Goal: Task Accomplishment & Management: Manage account settings

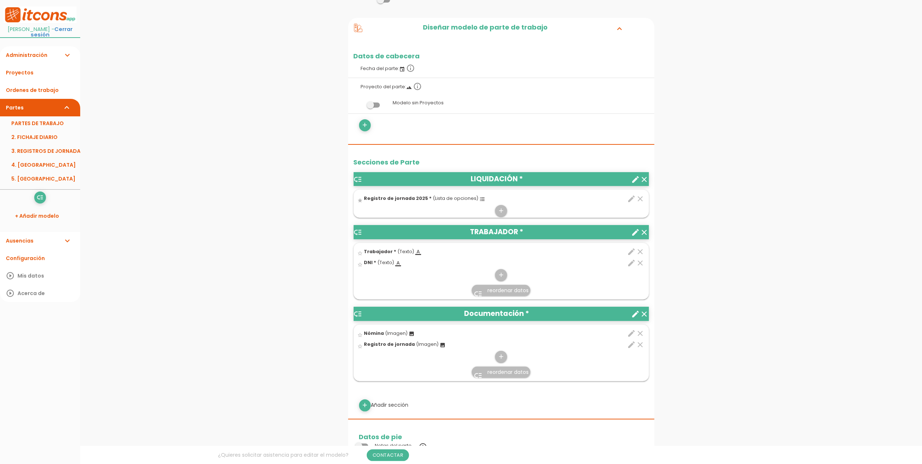
scroll to position [97, 0]
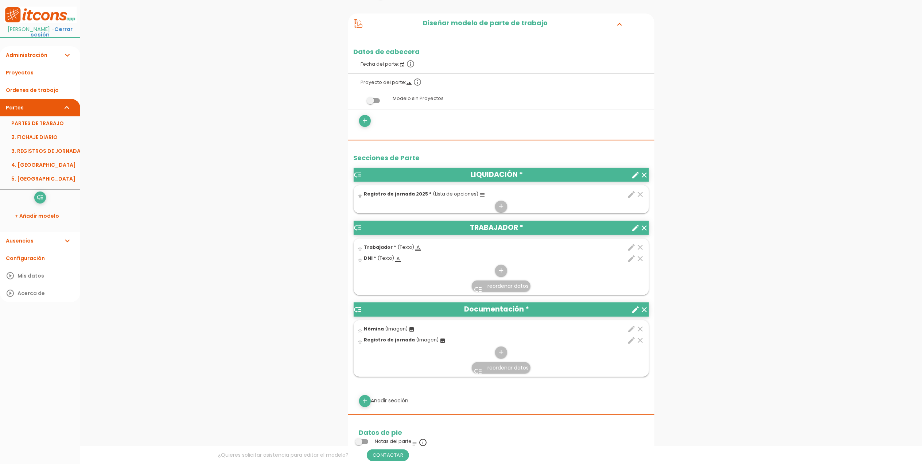
click at [480, 196] on icon "format_list_bulleted" at bounding box center [483, 195] width 6 height 6
click at [0, 0] on input "star" at bounding box center [0, 0] width 0 height 0
click at [632, 194] on icon "edit" at bounding box center [632, 194] width 9 height 9
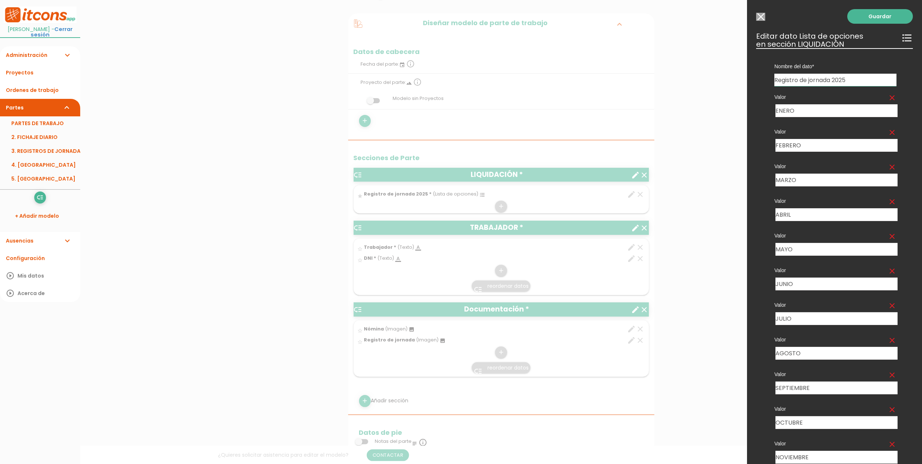
click at [759, 18] on input "Modelo sin Ordenes de trabajo" at bounding box center [760, 17] width 9 height 8
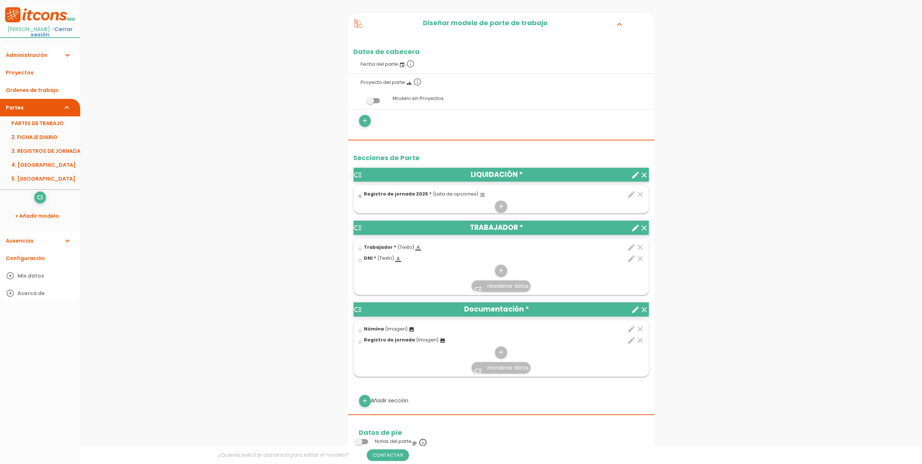
click at [630, 247] on icon "edit" at bounding box center [632, 247] width 9 height 9
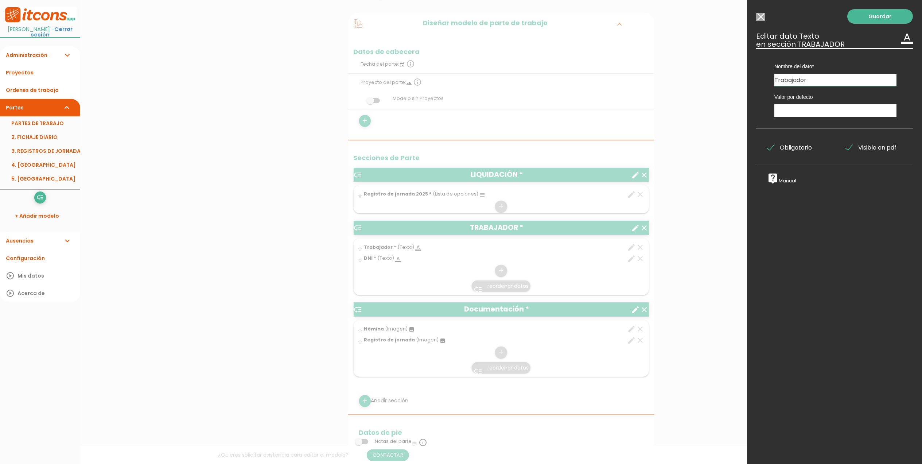
click at [760, 19] on input "Modelo sin Ordenes de trabajo" at bounding box center [760, 17] width 9 height 8
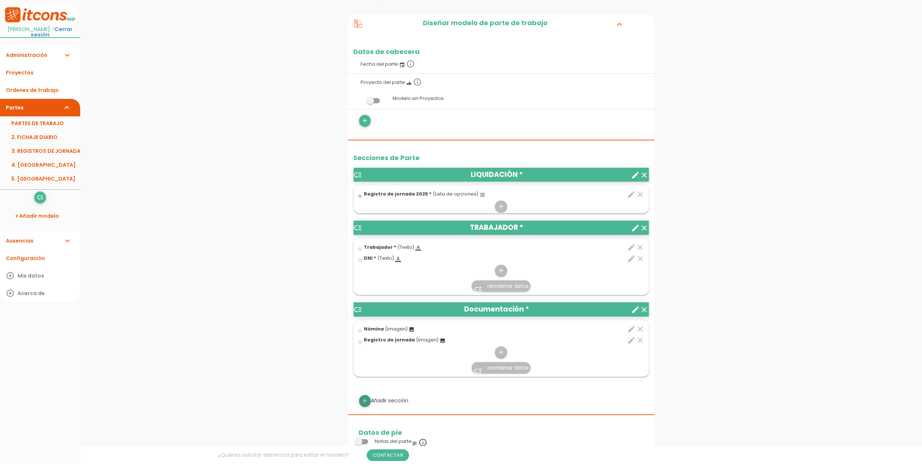
click at [363, 400] on icon "add" at bounding box center [364, 401] width 7 height 12
select select
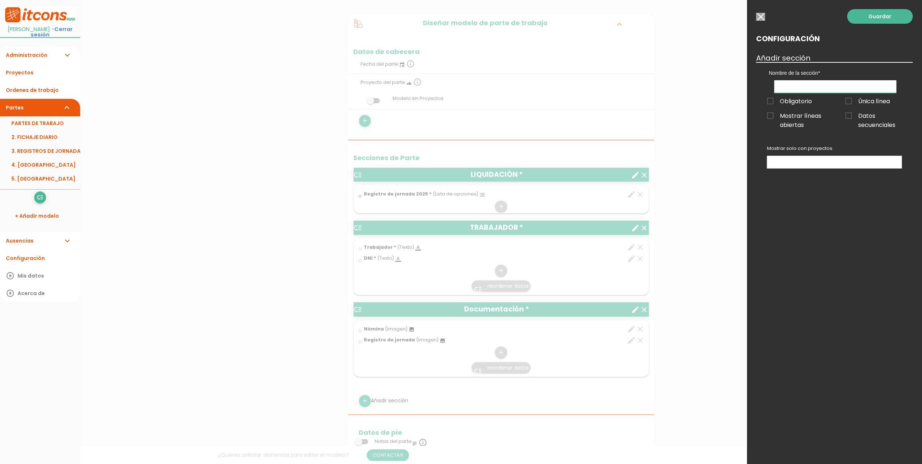
click at [781, 82] on input "text" at bounding box center [836, 86] width 122 height 13
type input "FICHAJE DIARIO"
click at [769, 98] on span "Obligatorio" at bounding box center [789, 101] width 45 height 9
click at [0, 0] on input "Obligatorio" at bounding box center [0, 0] width 0 height 0
click at [897, 13] on link "Guardar" at bounding box center [881, 16] width 66 height 15
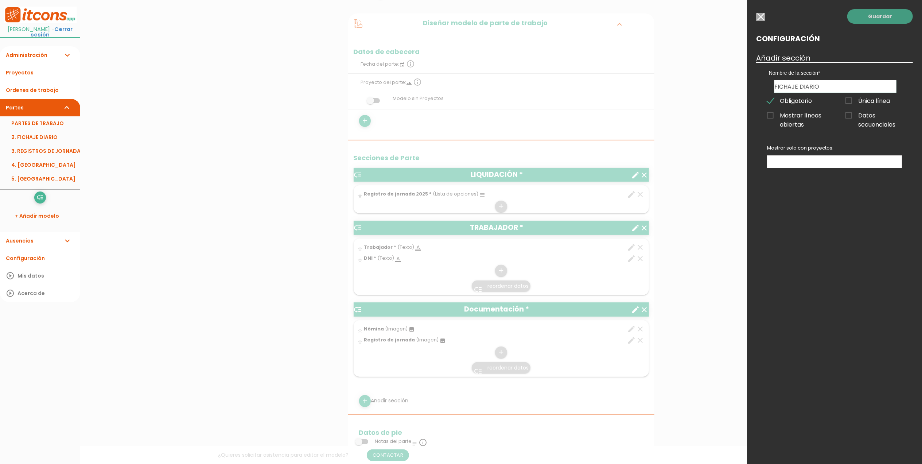
click at [876, 15] on link "Guardar" at bounding box center [881, 16] width 66 height 15
click at [764, 18] on input "button" at bounding box center [760, 17] width 9 height 8
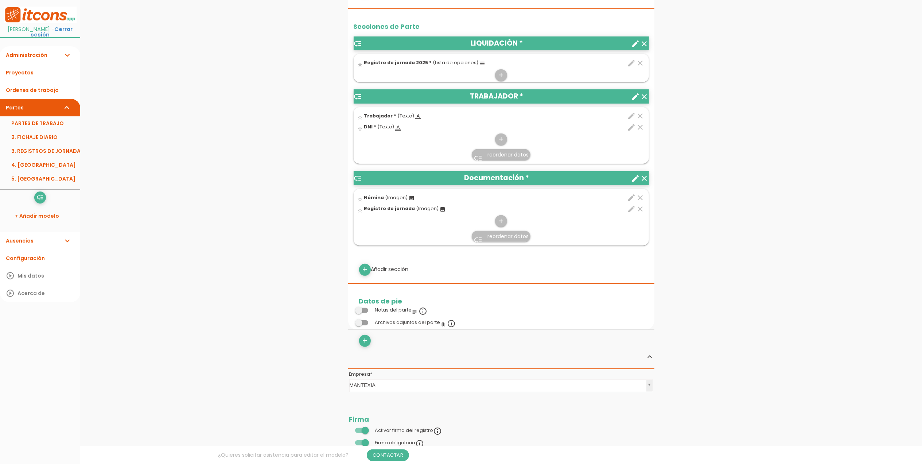
scroll to position [170, 0]
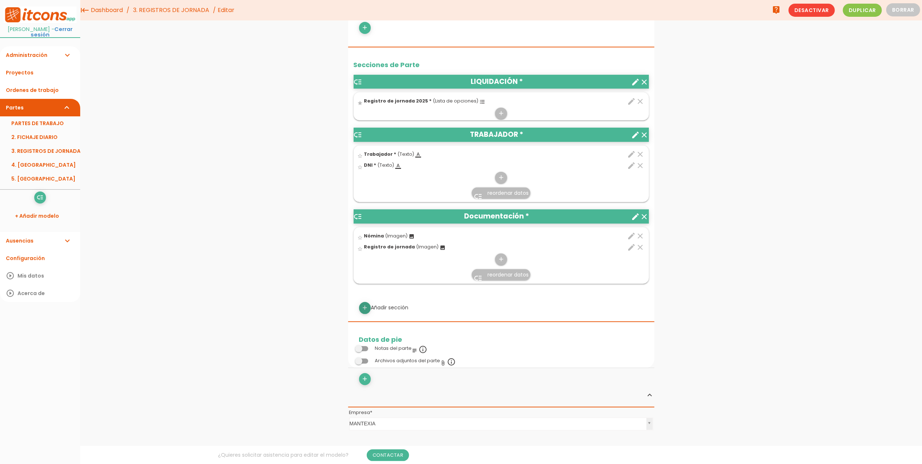
click at [365, 306] on icon "add" at bounding box center [364, 308] width 7 height 12
select select
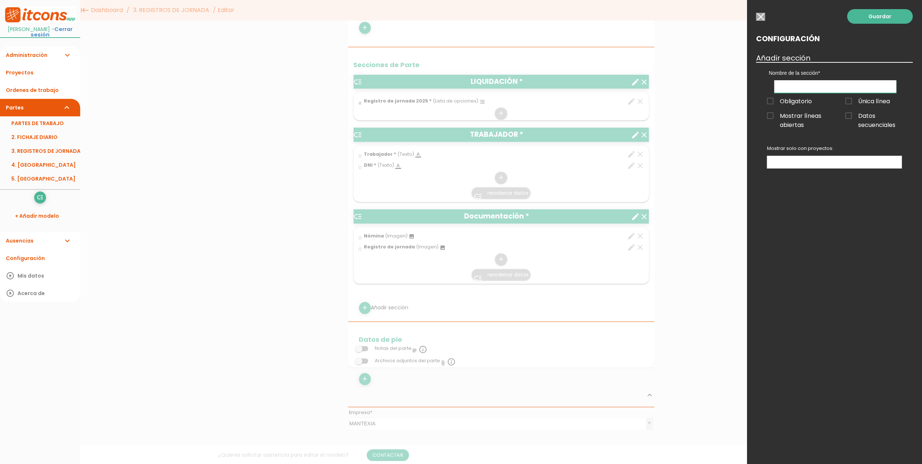
click at [794, 90] on input "text" at bounding box center [836, 86] width 122 height 13
type input "FICHAJE"
click at [770, 98] on span "Obligatorio" at bounding box center [789, 101] width 45 height 9
click at [0, 0] on input "Obligatorio" at bounding box center [0, 0] width 0 height 0
click at [868, 20] on link "Guardar" at bounding box center [881, 16] width 66 height 15
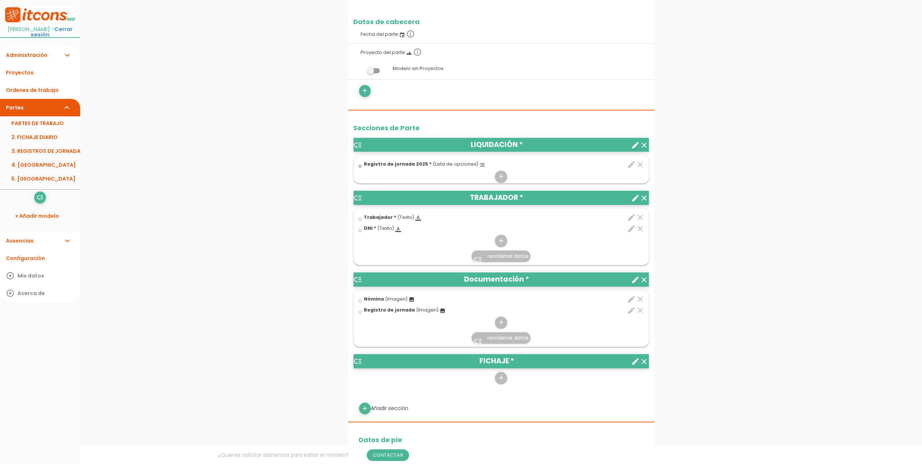
scroll to position [150, 0]
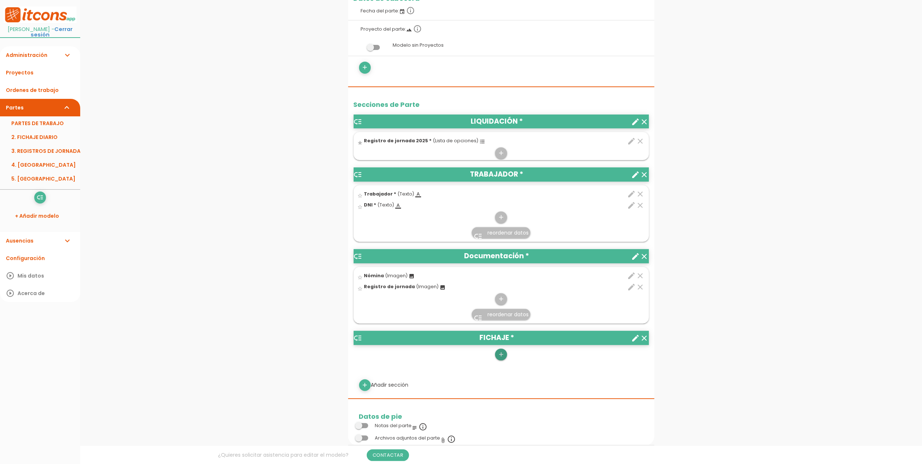
click at [499, 352] on icon "add" at bounding box center [501, 355] width 7 height 12
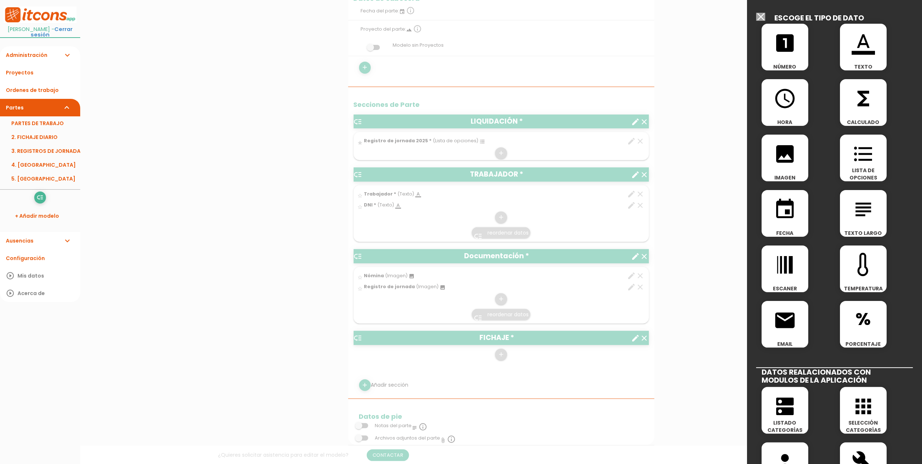
click at [788, 210] on icon "event" at bounding box center [785, 209] width 23 height 23
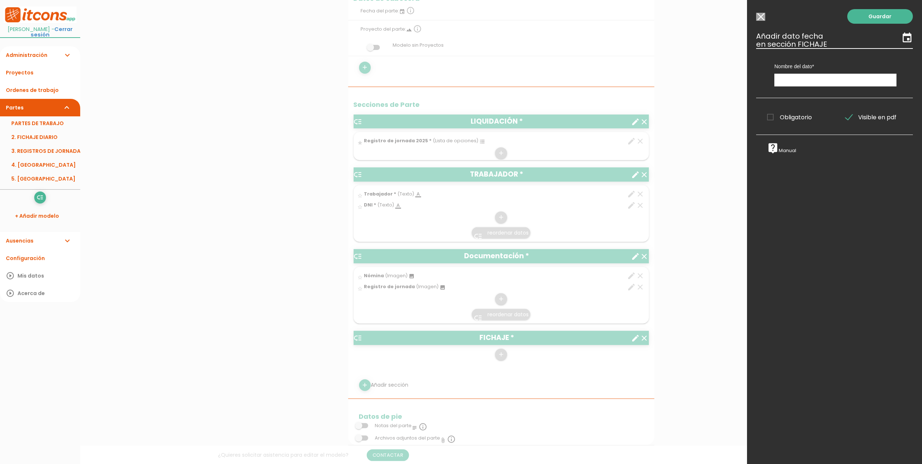
click at [768, 116] on span "Obligatorio" at bounding box center [789, 117] width 45 height 9
click at [0, 0] on input "Obligatorio" at bounding box center [0, 0] width 0 height 0
click at [802, 82] on input "text" at bounding box center [836, 80] width 122 height 13
type input "f"
type input "Fecha"
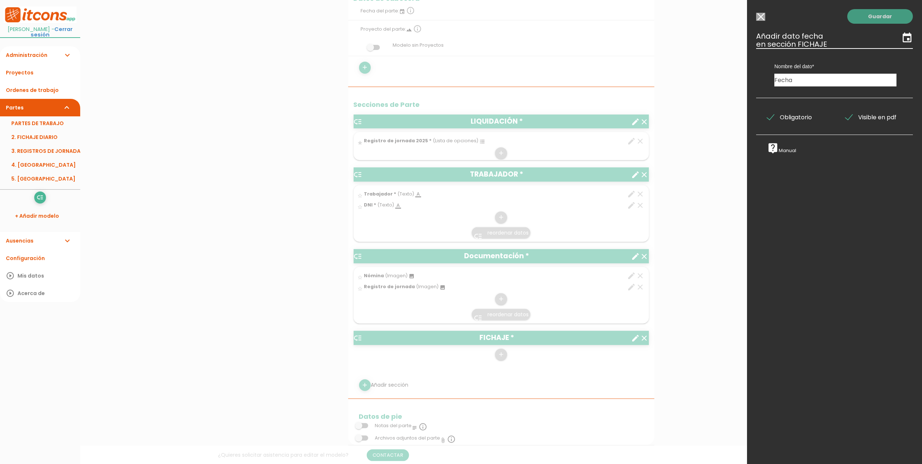
click at [879, 19] on link "Guardar" at bounding box center [881, 16] width 66 height 15
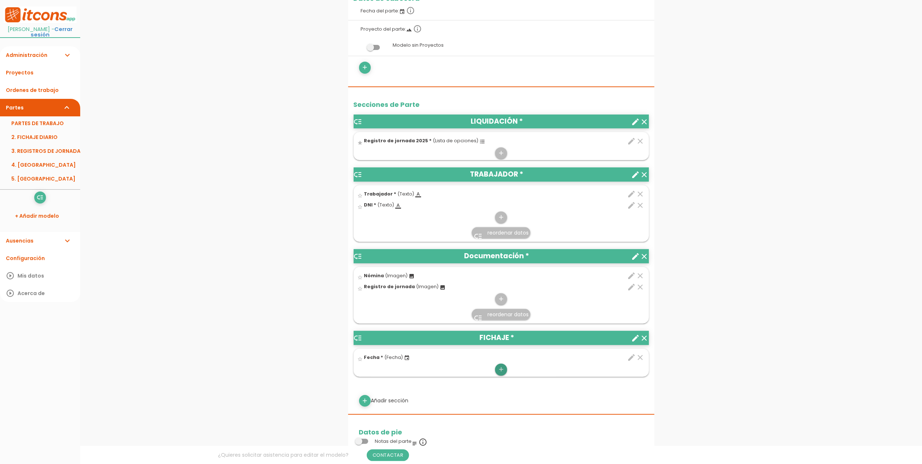
click at [498, 371] on icon "add" at bounding box center [501, 370] width 7 height 12
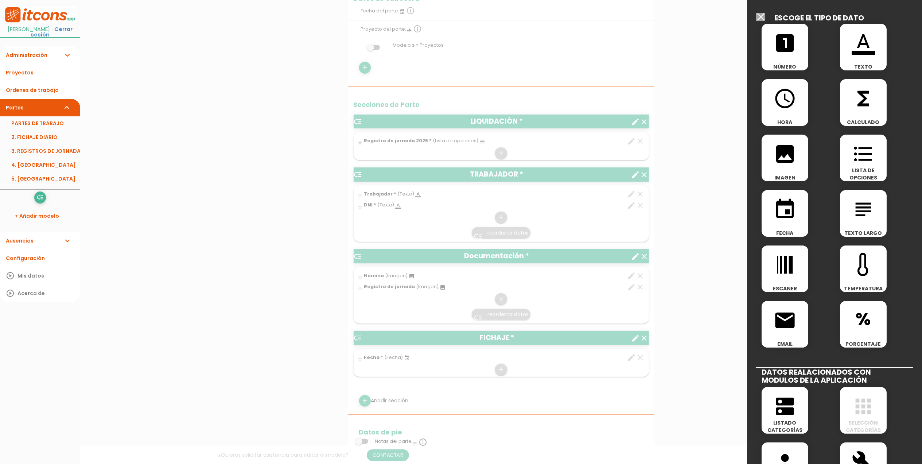
click at [774, 92] on icon "access_time" at bounding box center [785, 98] width 23 height 23
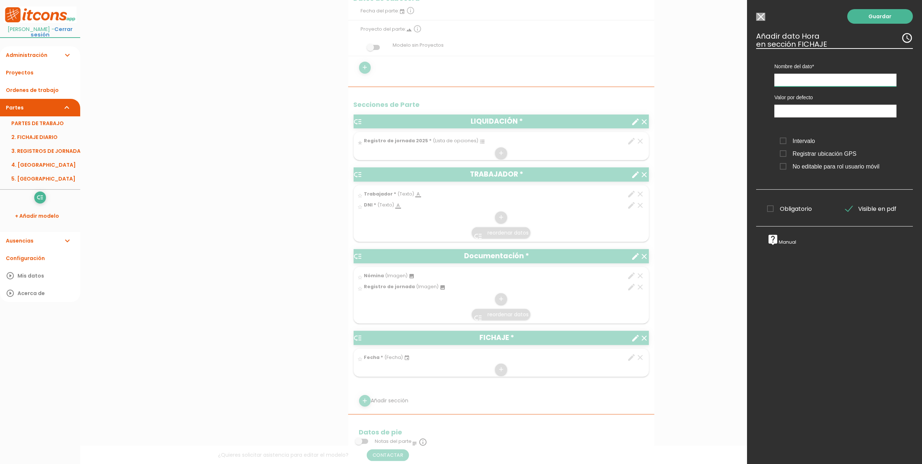
click at [813, 74] on input "text" at bounding box center [836, 80] width 122 height 13
type input "Hora entrada"
click at [772, 208] on span "Obligatorio" at bounding box center [789, 208] width 45 height 9
click at [0, 0] on input "Obligatorio" at bounding box center [0, 0] width 0 height 0
click at [781, 142] on span "Intervalo" at bounding box center [797, 140] width 35 height 9
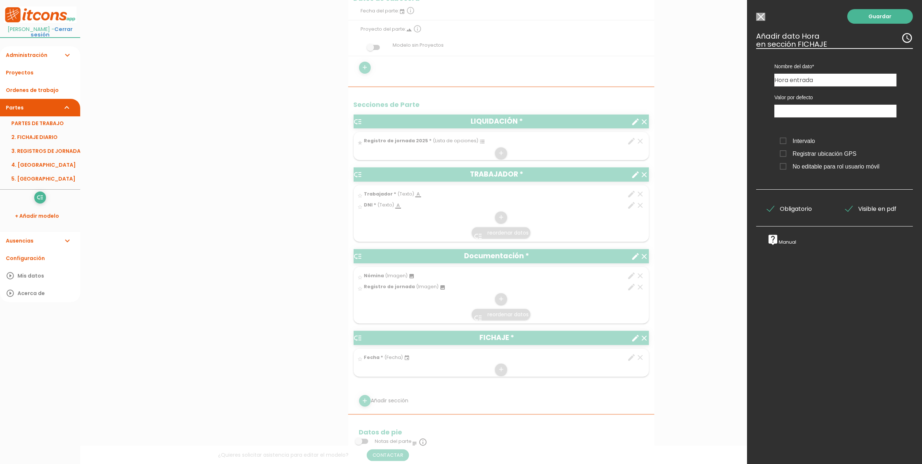
click at [0, 0] on input "Intervalo" at bounding box center [0, 0] width 0 height 0
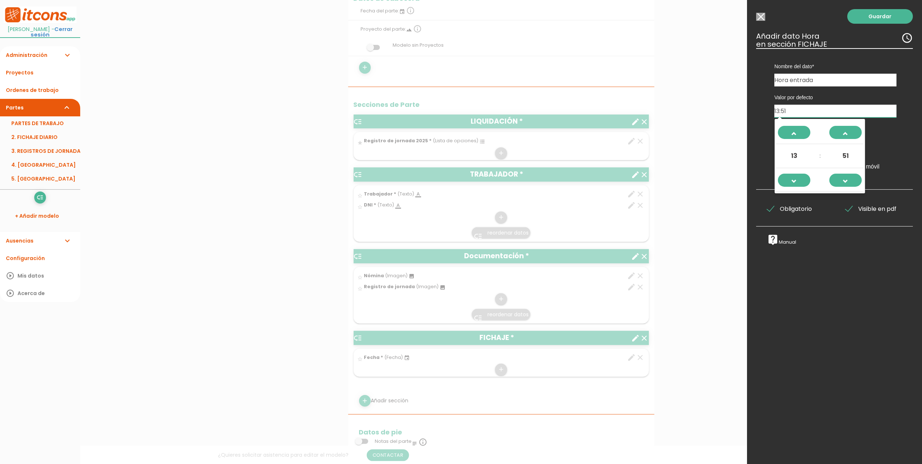
click at [816, 113] on input "13:51" at bounding box center [836, 111] width 122 height 13
click at [790, 127] on span at bounding box center [795, 137] width 20 height 20
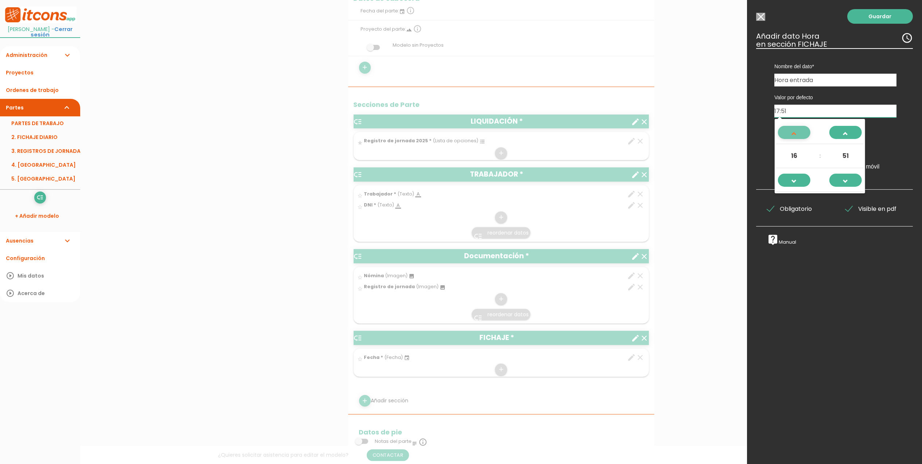
click at [790, 127] on span at bounding box center [795, 137] width 20 height 20
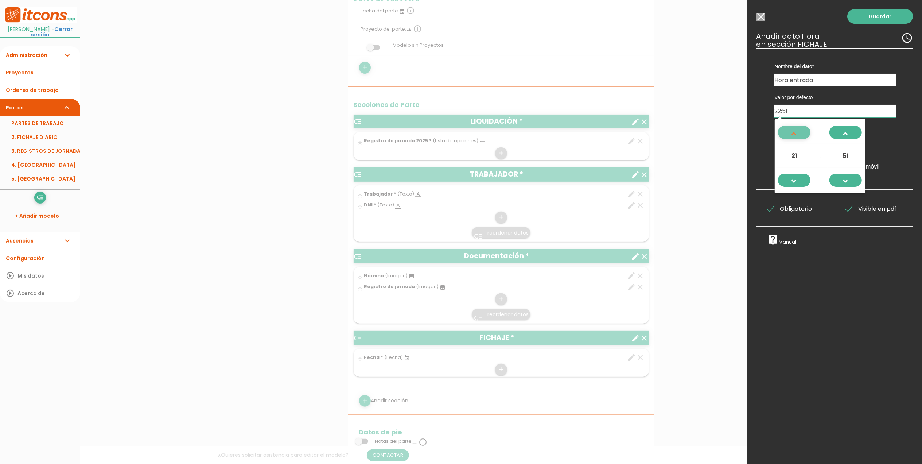
click at [790, 127] on span at bounding box center [795, 137] width 20 height 20
click at [796, 133] on span at bounding box center [795, 137] width 20 height 20
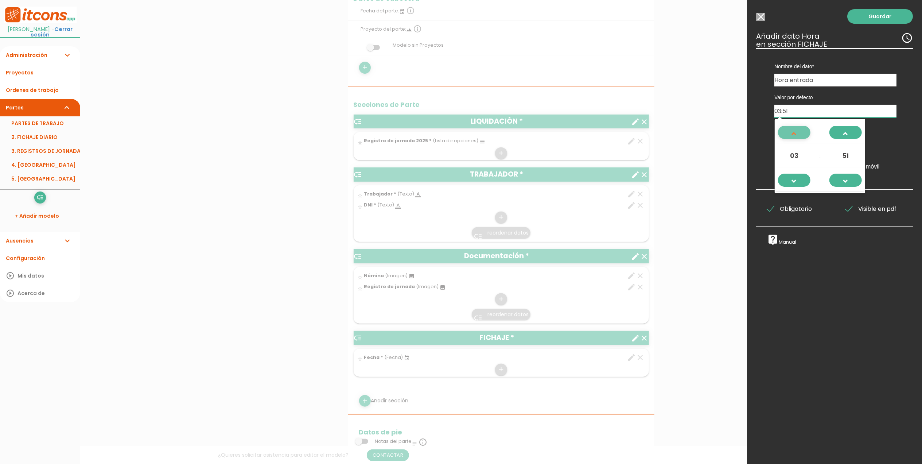
click at [796, 133] on span at bounding box center [795, 137] width 20 height 20
click at [851, 178] on span at bounding box center [846, 185] width 20 height 20
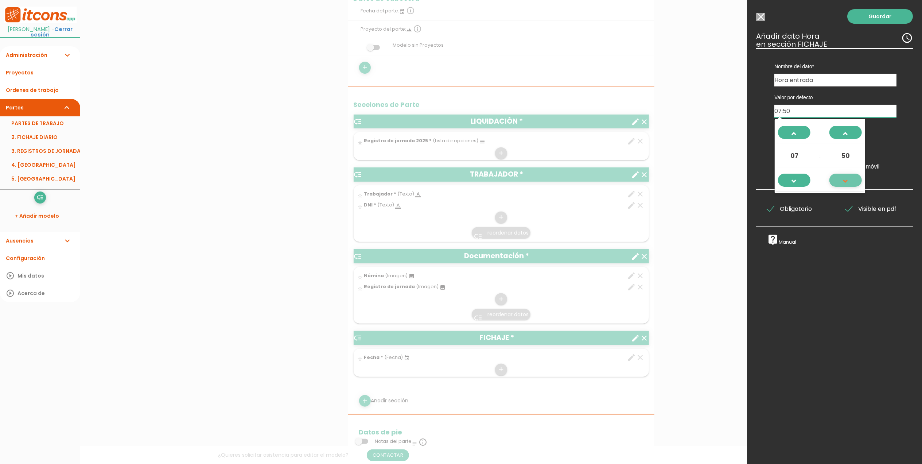
click at [851, 178] on span at bounding box center [846, 185] width 20 height 20
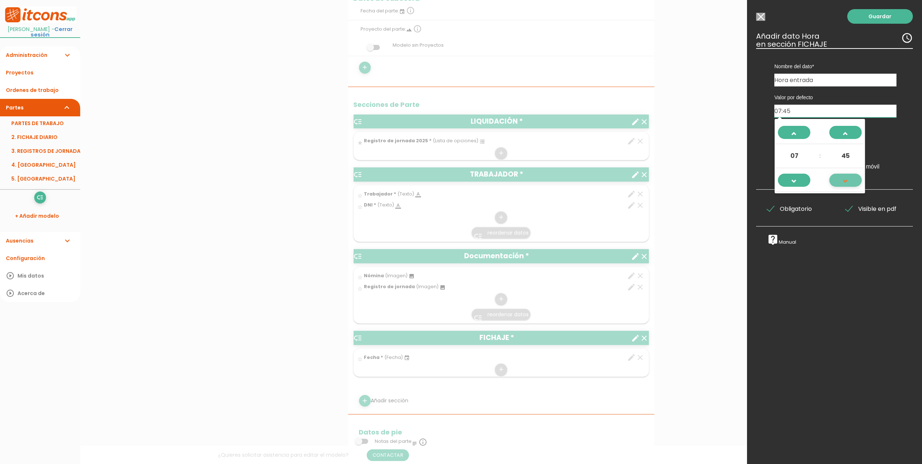
click at [851, 178] on span at bounding box center [846, 185] width 20 height 20
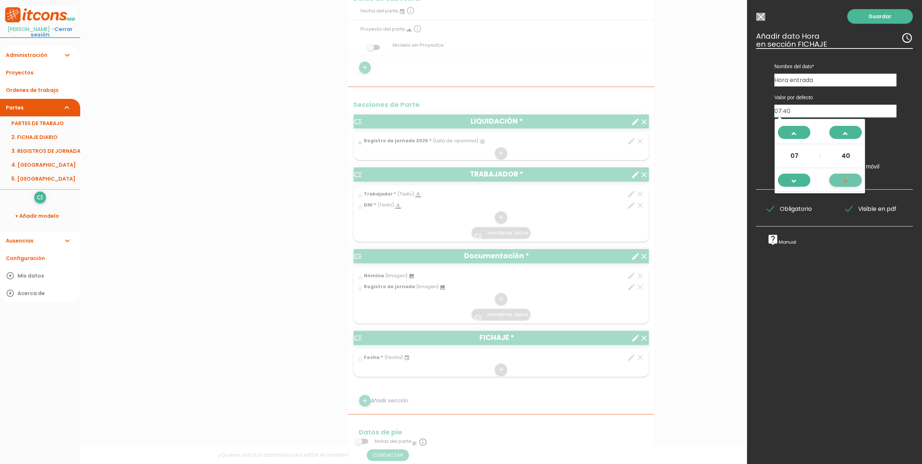
click at [851, 178] on span at bounding box center [846, 185] width 20 height 20
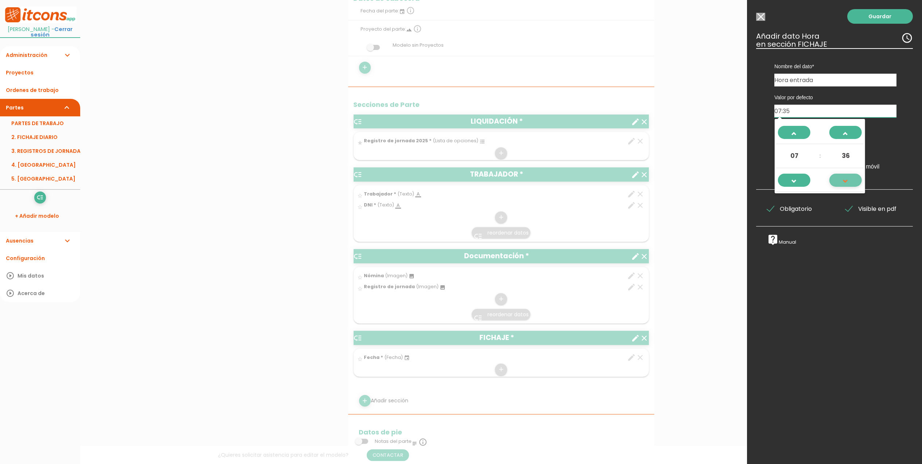
click at [851, 178] on span at bounding box center [846, 185] width 20 height 20
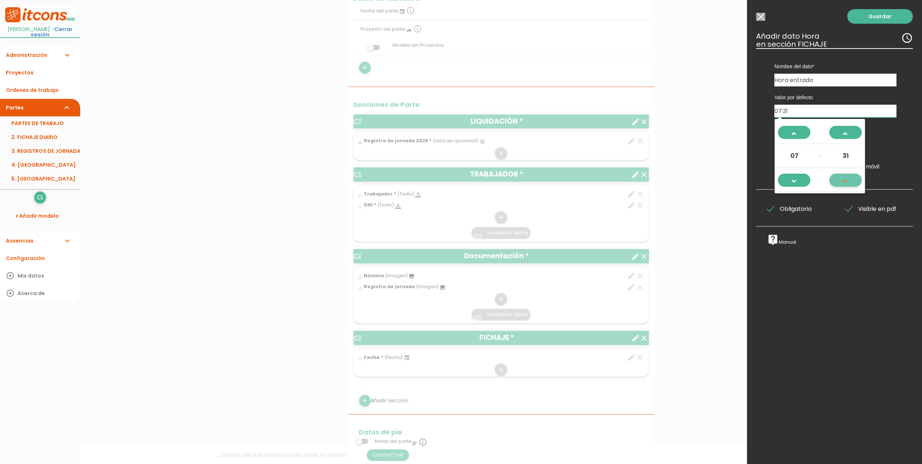
type input "07:30"
click at [831, 291] on div "Guardar ESCOGE EL TIPO DE DATO looks_one NÚMERO format_color_text TEXTO access_…" at bounding box center [834, 232] width 175 height 464
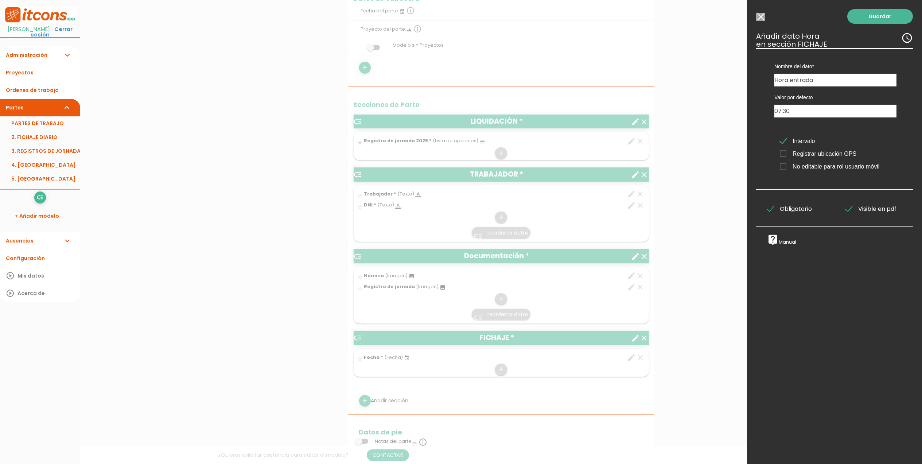
click at [784, 155] on span "Registrar ubicación GPS" at bounding box center [818, 153] width 77 height 9
click at [0, 0] on input "Registrar ubicación GPS" at bounding box center [0, 0] width 0 height 0
click at [784, 165] on span "No editable para rol usuario móvil" at bounding box center [830, 166] width 100 height 9
click at [0, 0] on input "No editable para rol usuario móvil" at bounding box center [0, 0] width 0 height 0
click at [882, 16] on link "Guardar" at bounding box center [881, 16] width 66 height 15
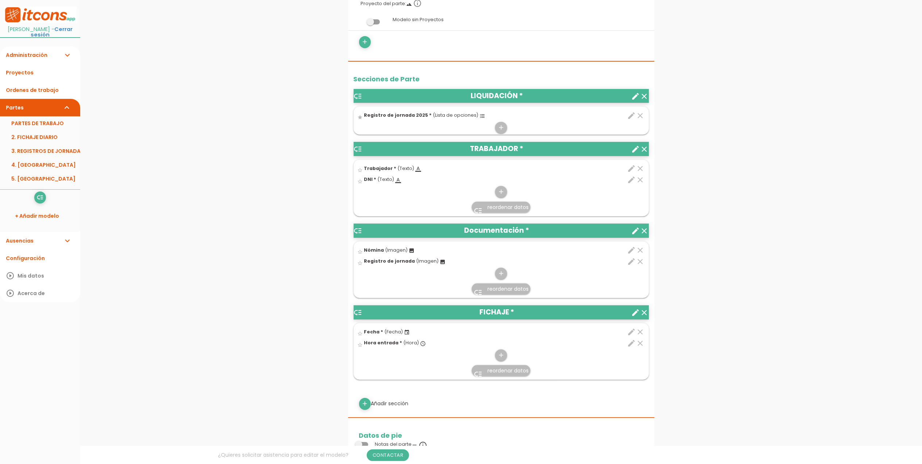
scroll to position [247, 0]
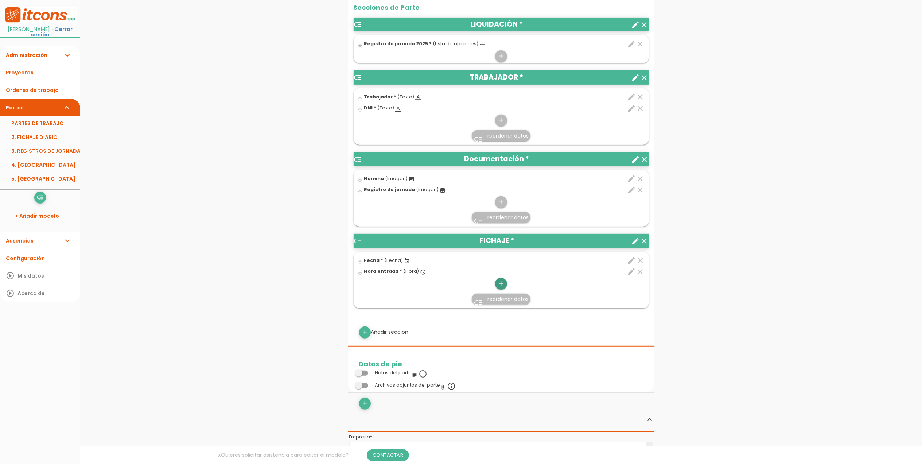
click at [498, 284] on icon "add" at bounding box center [501, 284] width 7 height 12
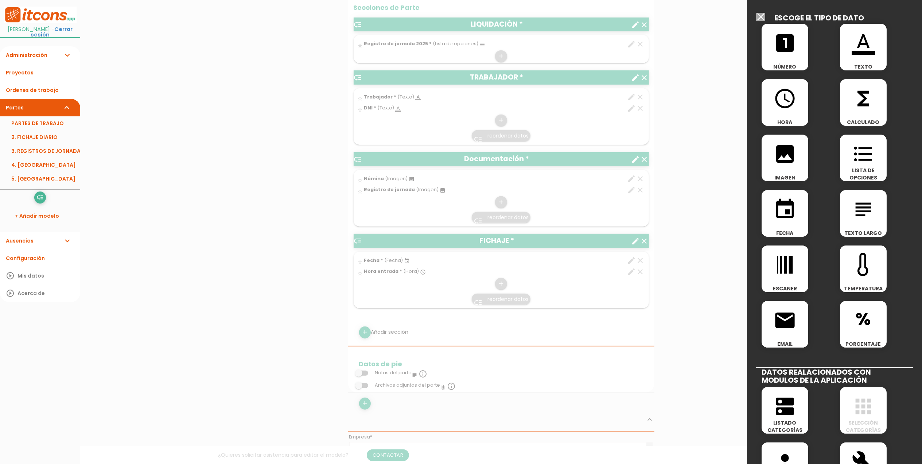
click at [773, 106] on span "access_time" at bounding box center [785, 94] width 47 height 31
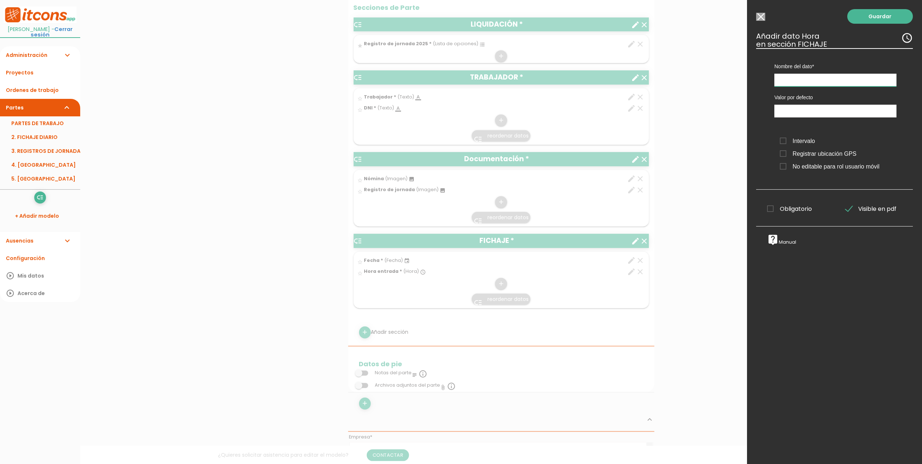
click at [813, 82] on input "text" at bounding box center [836, 80] width 122 height 13
type input "Hora salida"
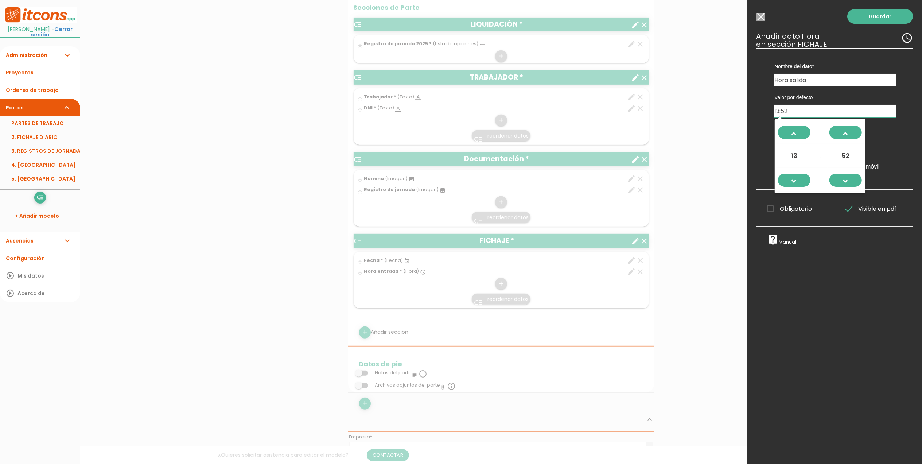
click at [805, 112] on input "13:52" at bounding box center [836, 111] width 122 height 13
click at [799, 132] on span at bounding box center [795, 137] width 20 height 20
click at [852, 181] on span at bounding box center [846, 185] width 20 height 20
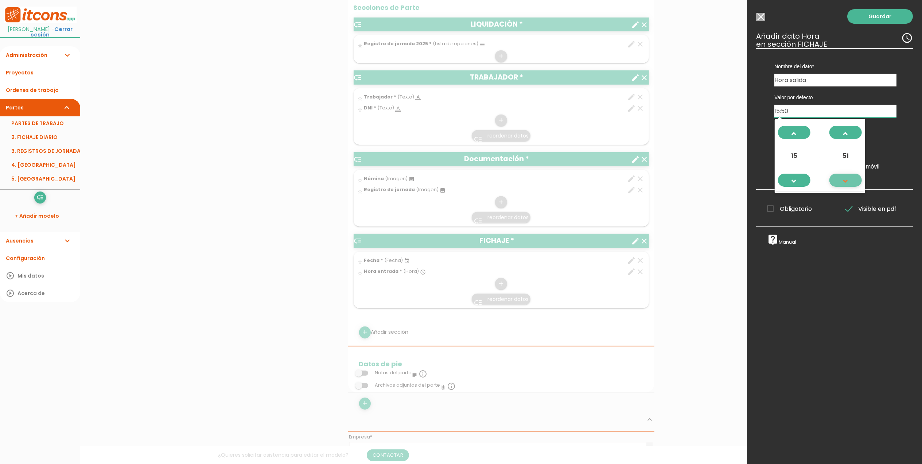
click at [852, 181] on span at bounding box center [846, 185] width 20 height 20
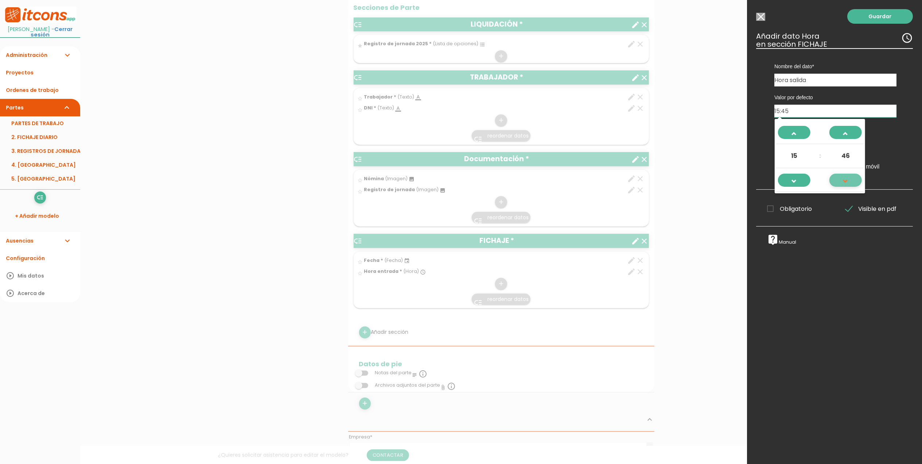
click at [852, 181] on span at bounding box center [846, 185] width 20 height 20
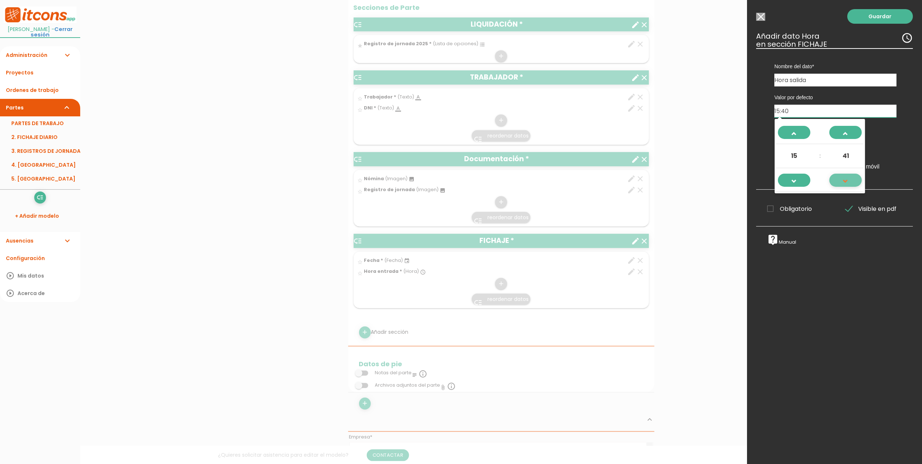
click at [852, 181] on span at bounding box center [846, 185] width 20 height 20
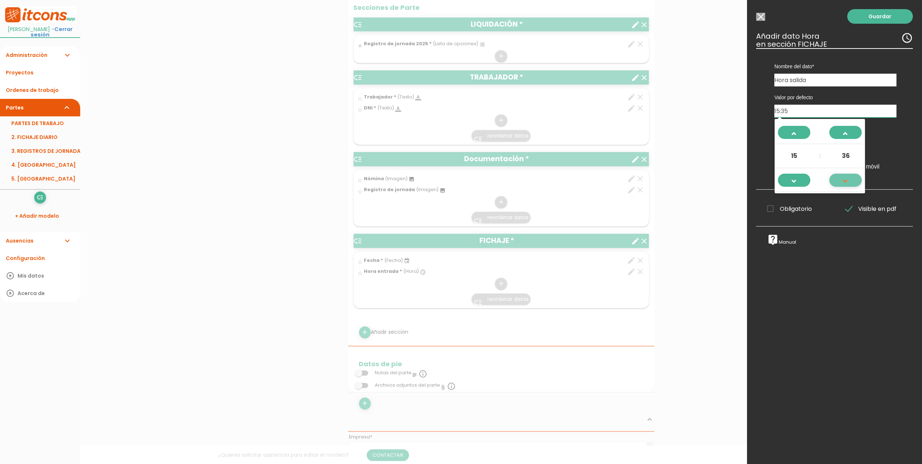
click at [852, 181] on span at bounding box center [846, 185] width 20 height 20
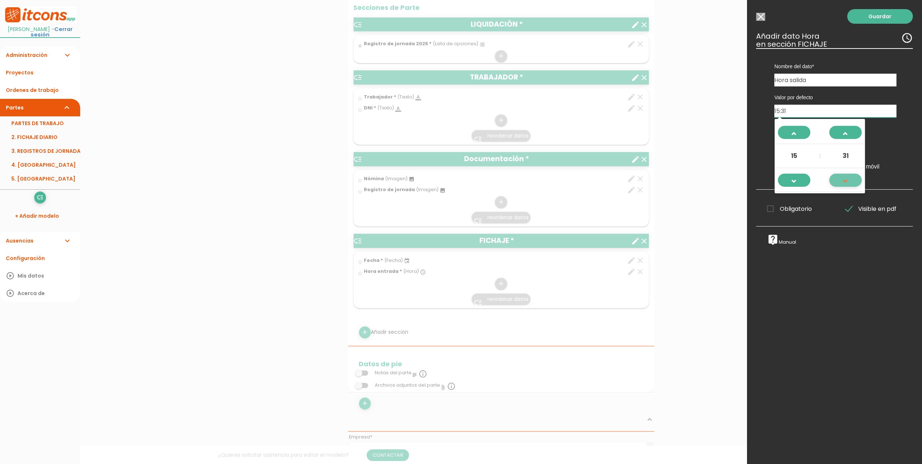
type input "15:30"
click at [847, 237] on label "live_help Manual" at bounding box center [835, 240] width 146 height 12
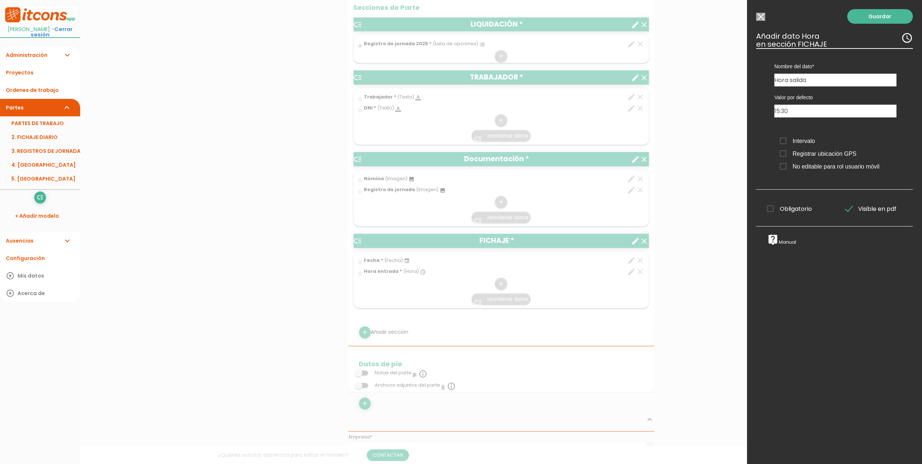
click at [786, 166] on span "No editable para rol usuario móvil" at bounding box center [830, 166] width 100 height 9
click at [0, 0] on input "No editable para rol usuario móvil" at bounding box center [0, 0] width 0 height 0
click at [783, 150] on span "Registrar ubicación GPS" at bounding box center [818, 153] width 77 height 9
click at [0, 0] on input "Registrar ubicación GPS" at bounding box center [0, 0] width 0 height 0
click at [783, 139] on span "Intervalo" at bounding box center [797, 140] width 35 height 9
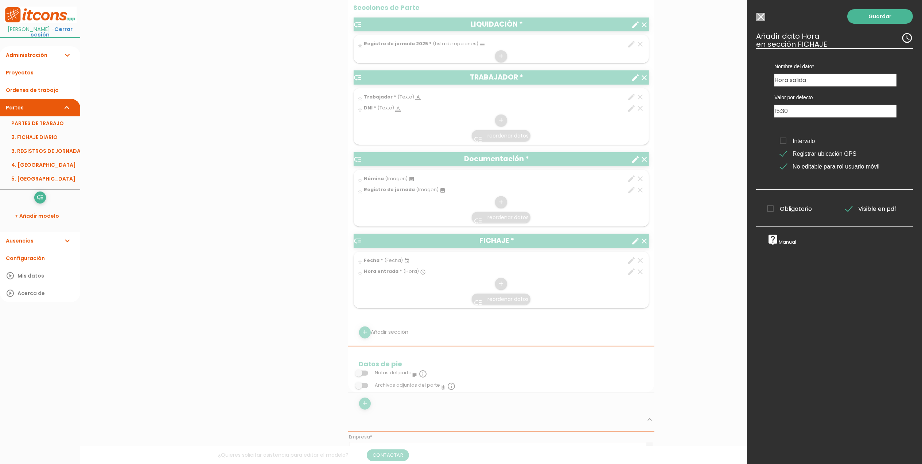
click at [0, 0] on input "Intervalo" at bounding box center [0, 0] width 0 height 0
click at [772, 209] on span "Obligatorio" at bounding box center [789, 208] width 45 height 9
click at [0, 0] on input "Obligatorio" at bounding box center [0, 0] width 0 height 0
click at [884, 22] on link "Guardar" at bounding box center [881, 16] width 66 height 15
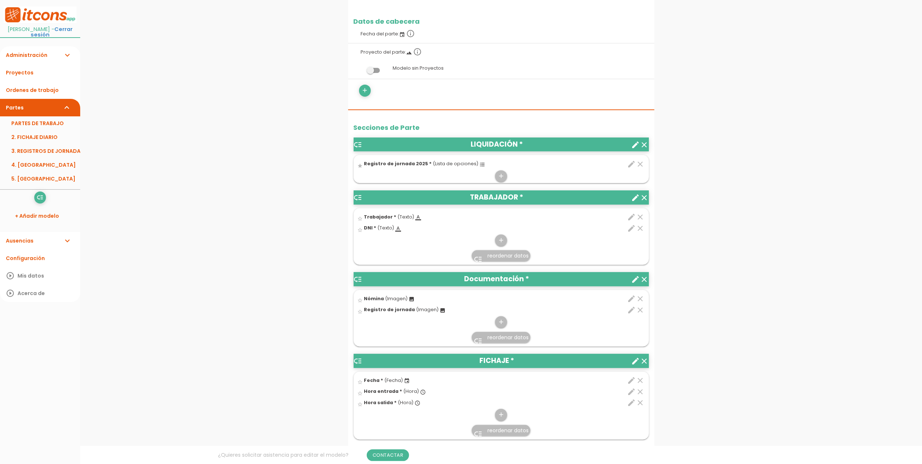
scroll to position [292, 0]
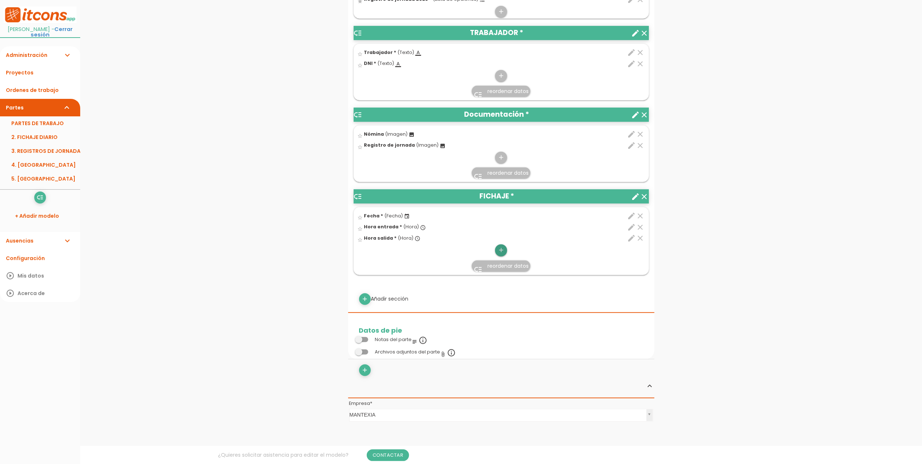
click at [505, 251] on icon "add" at bounding box center [501, 250] width 7 height 12
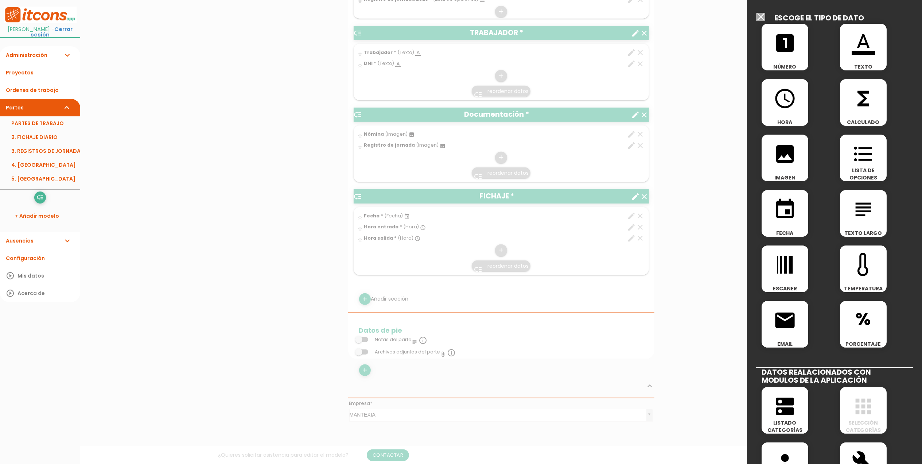
click at [858, 103] on icon "functions" at bounding box center [863, 98] width 23 height 23
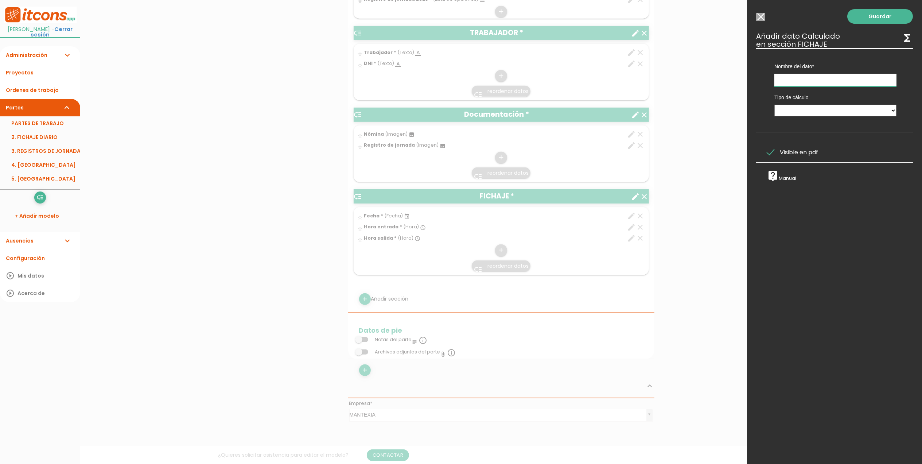
click at [797, 81] on input "text" at bounding box center [836, 80] width 122 height 13
type input "Horas totales"
click at [804, 114] on select "Calculado entre datos" at bounding box center [836, 111] width 122 height 12
click at [794, 143] on div "Guardar ESCOGE EL TIPO DE DATO looks_one NÚMERO format_color_text TEXTO access_…" at bounding box center [834, 232] width 175 height 464
click at [813, 115] on select "Calculado entre datos" at bounding box center [836, 111] width 122 height 12
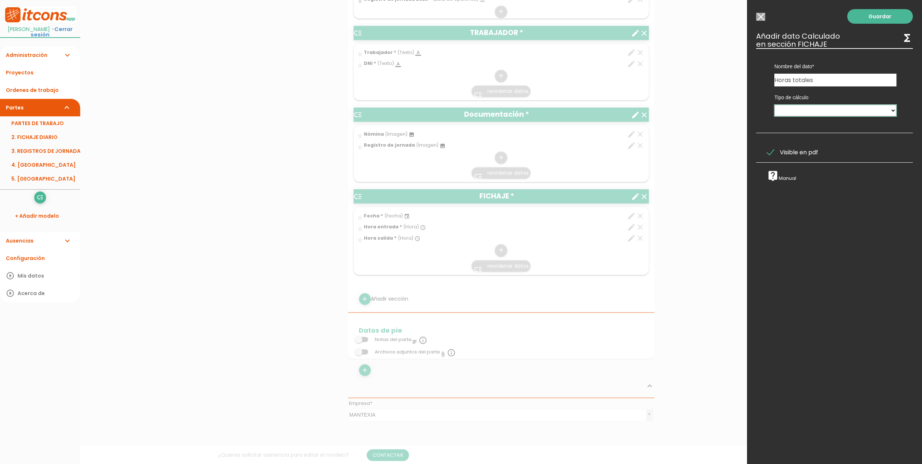
select select "1"
click at [775, 105] on select "Calculado entre datos" at bounding box center [836, 111] width 122 height 12
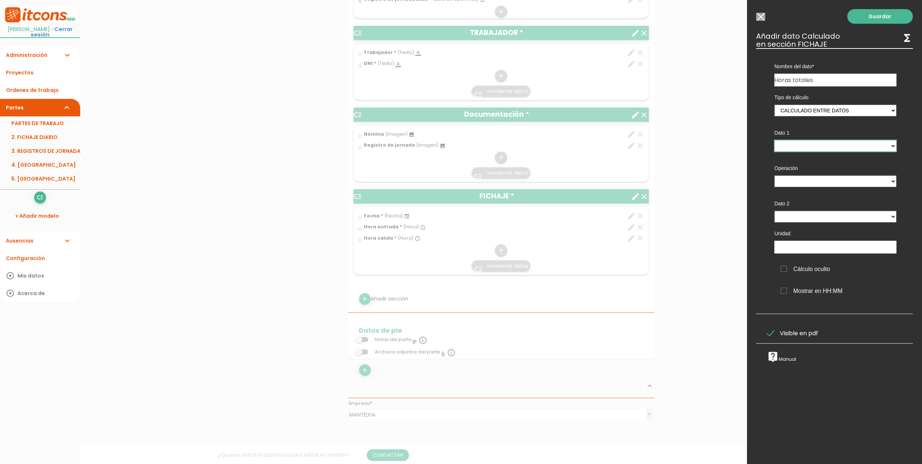
click at [806, 146] on select "Hora entrada - (columna) Hora salida - (columna)" at bounding box center [836, 146] width 122 height 12
select select "13181_pos3"
click at [775, 140] on select "Hora entrada - (columna) Hora salida - (columna)" at bounding box center [836, 146] width 122 height 12
click at [813, 180] on select "+ - * /" at bounding box center [836, 181] width 122 height 12
select select "-"
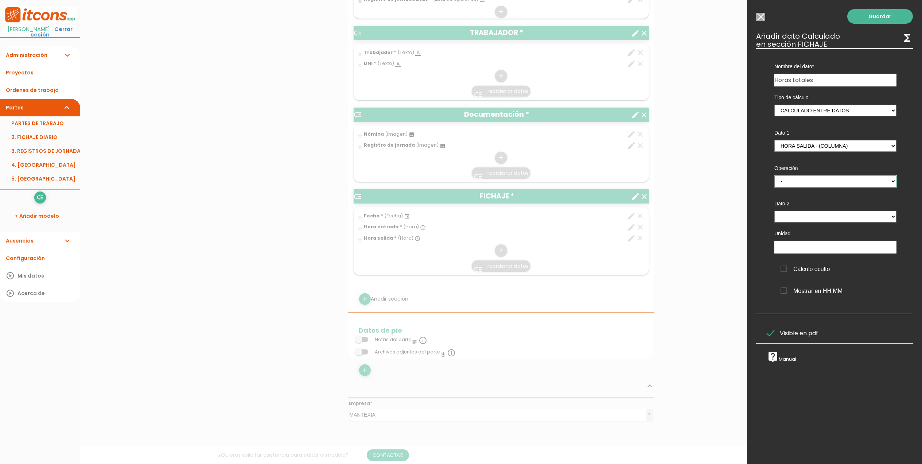
click at [775, 175] on select "+ - * /" at bounding box center [836, 181] width 122 height 12
click at [813, 214] on select "Hora entrada - (columna) Hora salida - (columna)" at bounding box center [836, 217] width 122 height 12
select select "13181_pos2"
click at [775, 211] on select "Hora entrada - (columna) Hora salida - (columna)" at bounding box center [836, 217] width 122 height 12
click at [817, 248] on input "text" at bounding box center [836, 247] width 122 height 13
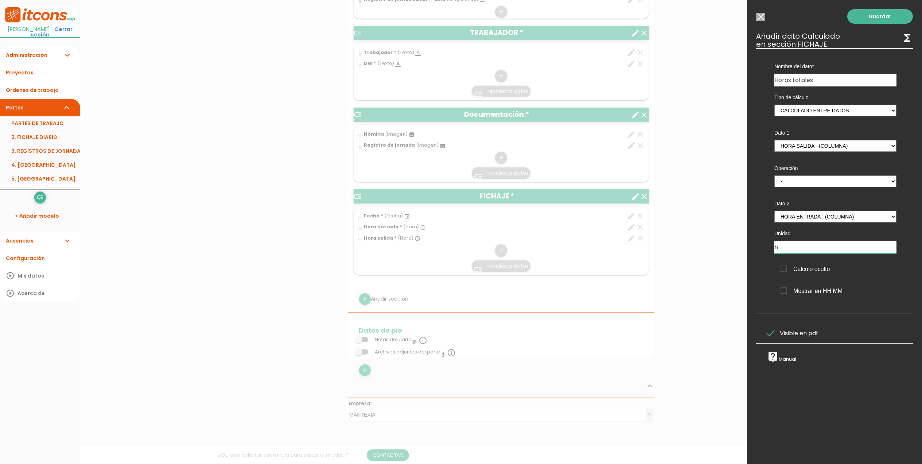
type input "h"
click at [784, 269] on span "Cálculo oculto" at bounding box center [806, 268] width 50 height 9
click at [0, 0] on input "Cálculo oculto" at bounding box center [0, 0] width 0 height 0
click at [784, 269] on span "Cálculo oculto" at bounding box center [806, 268] width 50 height 9
click at [0, 0] on input "Cálculo oculto" at bounding box center [0, 0] width 0 height 0
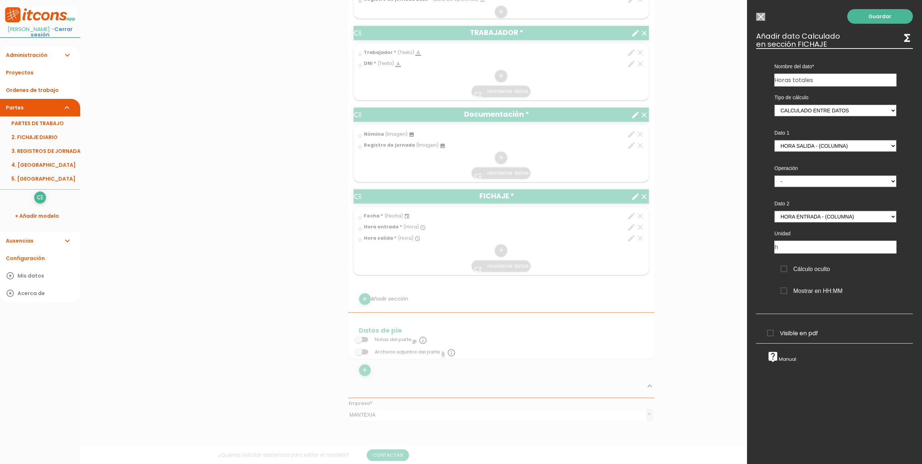
click at [782, 295] on span "Mostrar en HH:MM" at bounding box center [812, 290] width 62 height 9
click at [0, 0] on input "Mostrar en HH:MM" at bounding box center [0, 0] width 0 height 0
click at [772, 336] on span "Visible en pdf" at bounding box center [792, 333] width 51 height 9
click at [0, 0] on input "Visible en pdf" at bounding box center [0, 0] width 0 height 0
click at [871, 18] on link "Guardar" at bounding box center [881, 16] width 66 height 15
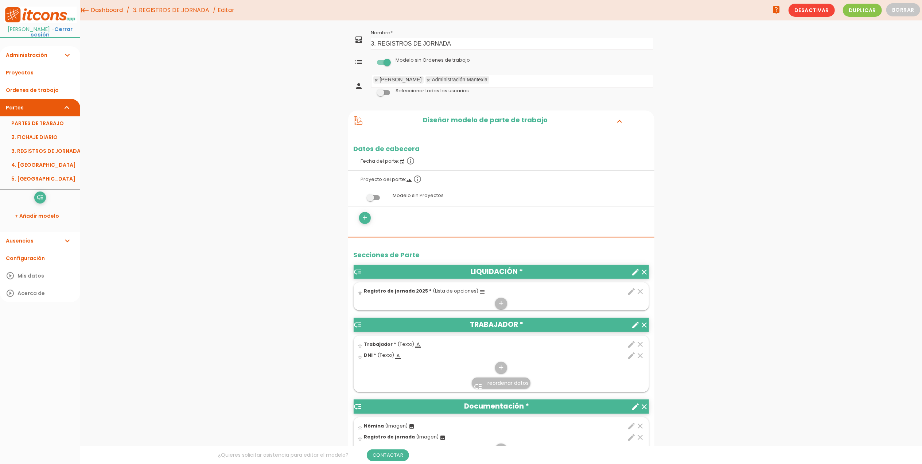
click at [178, 11] on link "3. REGISTROS DE JORNADA" at bounding box center [171, 10] width 80 height 20
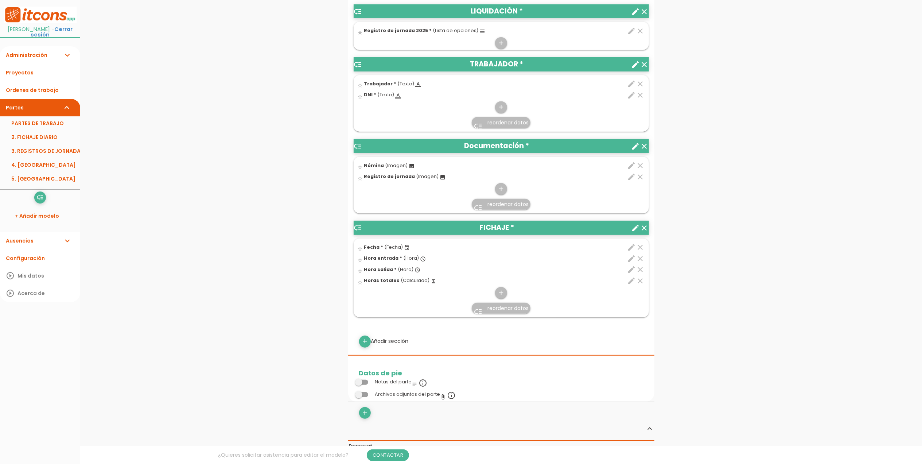
scroll to position [243, 0]
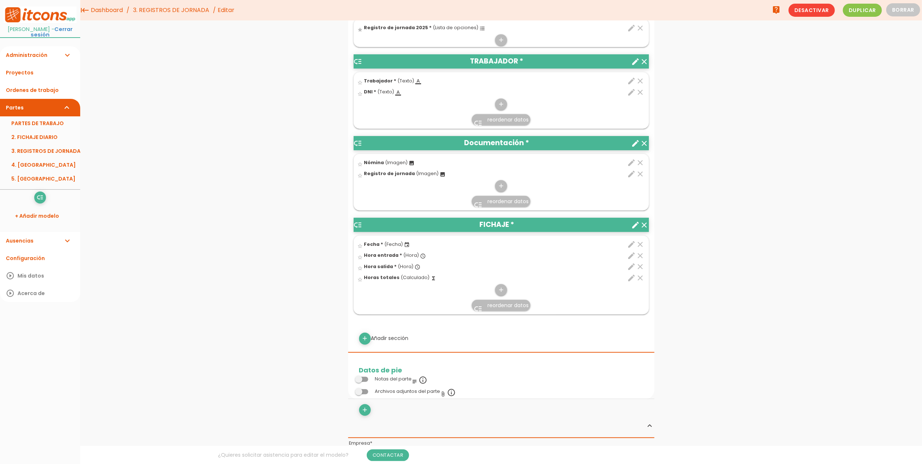
click at [355, 224] on icon "low_priority" at bounding box center [358, 225] width 9 height 9
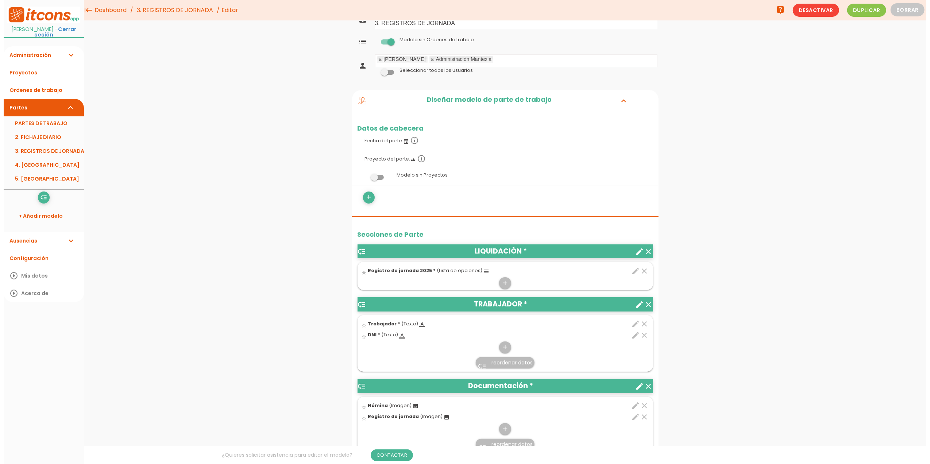
scroll to position [0, 0]
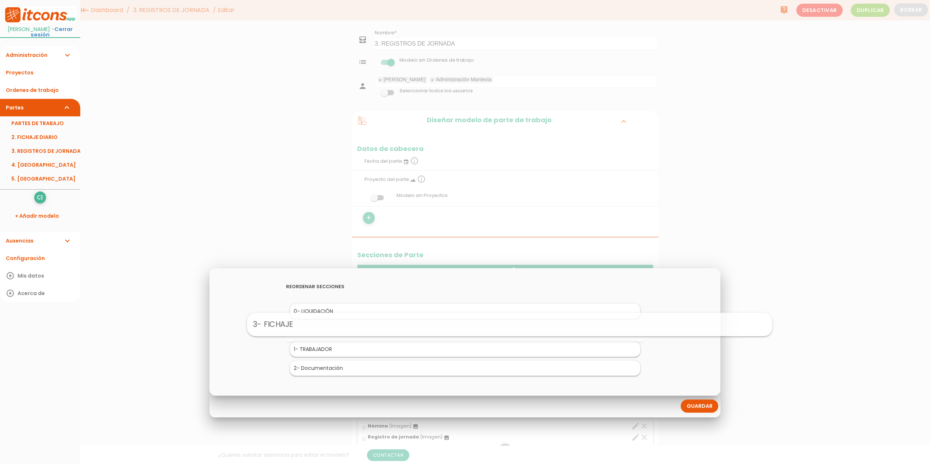
drag, startPoint x: 316, startPoint y: 367, endPoint x: 361, endPoint y: 323, distance: 62.9
drag, startPoint x: 320, startPoint y: 348, endPoint x: 360, endPoint y: 306, distance: 57.3
drag, startPoint x: 331, startPoint y: 311, endPoint x: 335, endPoint y: 336, distance: 24.3
drag, startPoint x: 333, startPoint y: 327, endPoint x: 355, endPoint y: 301, distance: 33.9
click at [692, 404] on link "Guardar" at bounding box center [700, 406] width 38 height 13
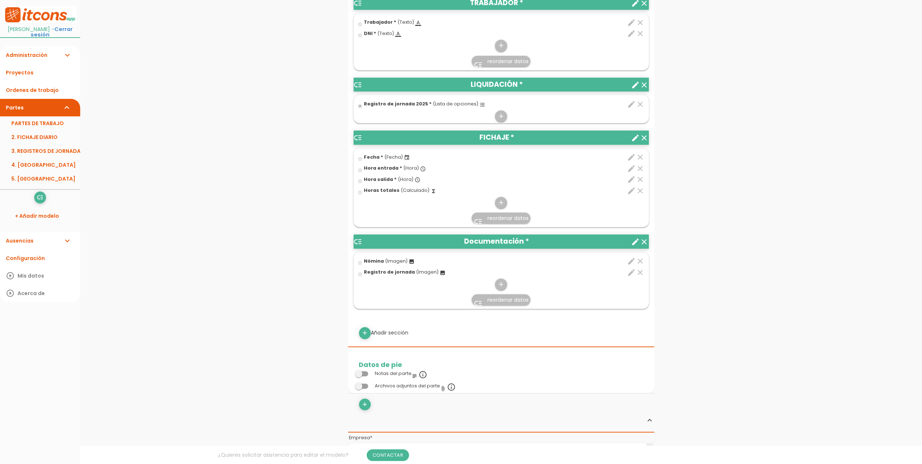
scroll to position [292, 0]
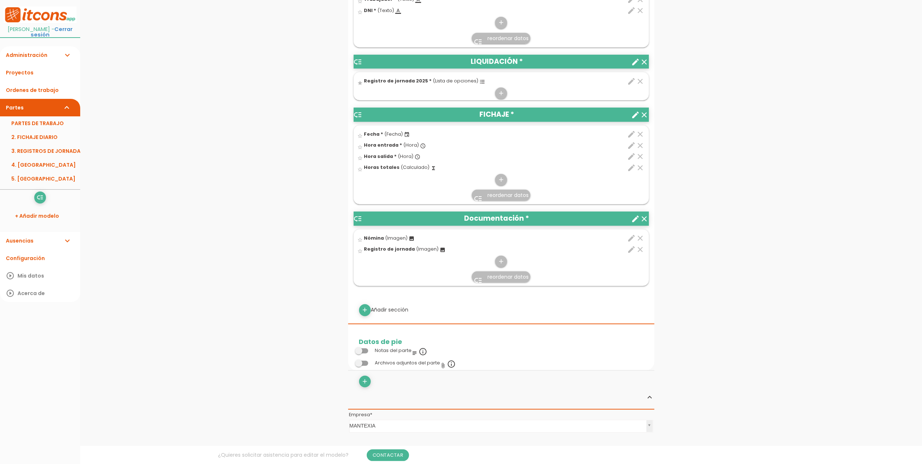
click at [641, 251] on icon "clear" at bounding box center [640, 249] width 9 height 9
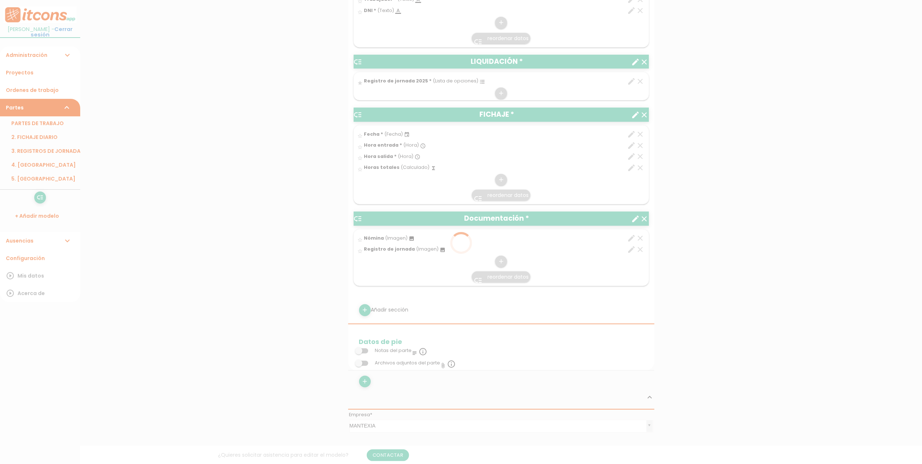
scroll to position [0, 0]
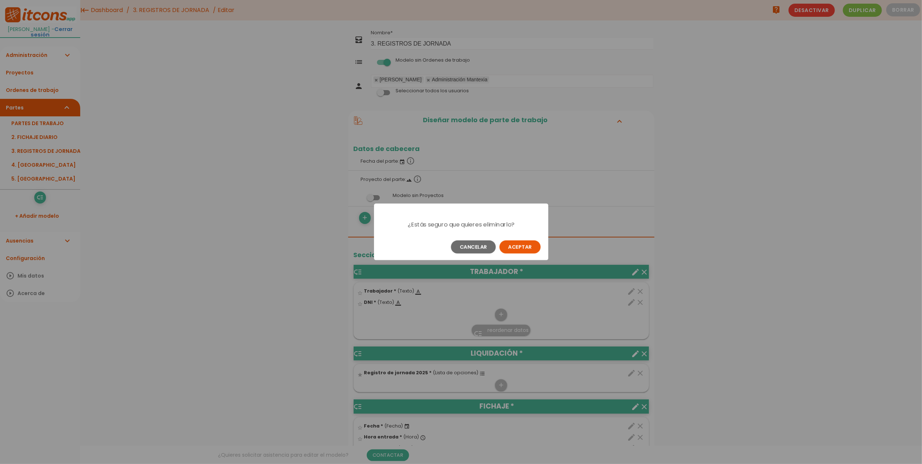
click at [517, 245] on button "Aceptar" at bounding box center [520, 246] width 41 height 13
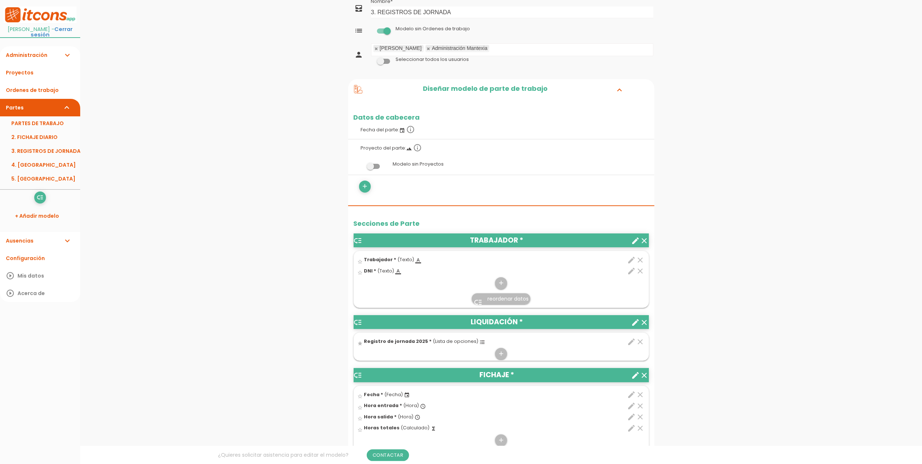
scroll to position [98, 0]
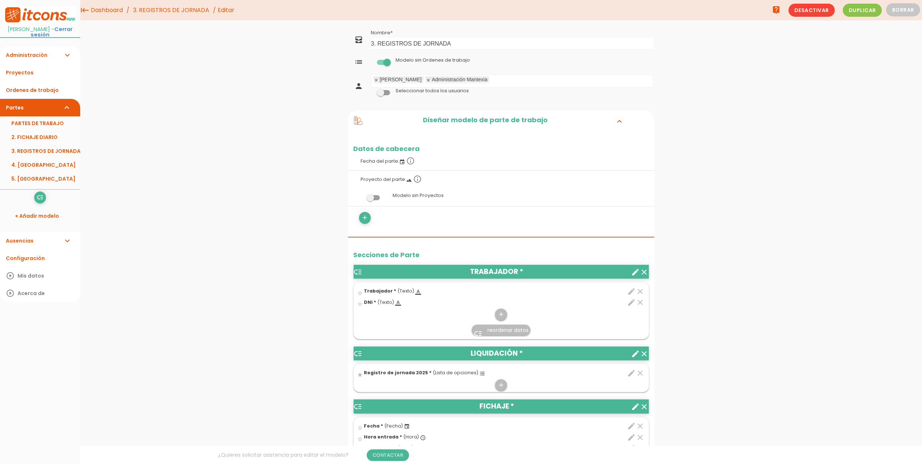
click at [383, 94] on span at bounding box center [383, 92] width 13 height 5
click at [371, 91] on input "checkbox" at bounding box center [371, 91] width 0 height 0
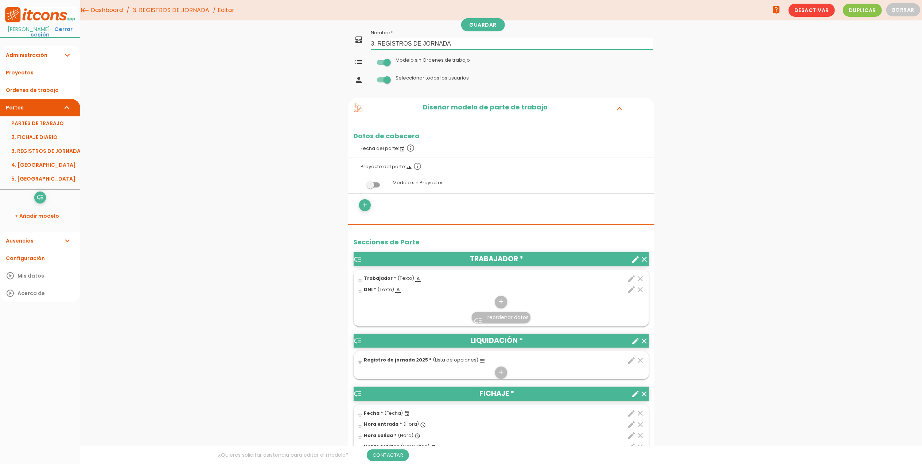
drag, startPoint x: 378, startPoint y: 44, endPoint x: 364, endPoint y: 44, distance: 13.9
click at [364, 44] on tr "all_inbox Nombre 3. REGISTROS DE JORNADA" at bounding box center [501, 40] width 306 height 24
drag, startPoint x: 453, startPoint y: 43, endPoint x: 356, endPoint y: 39, distance: 97.1
click at [356, 39] on tr "all_inbox Nombre REGISTROS DE JORNADA" at bounding box center [501, 40] width 306 height 24
type input "N"
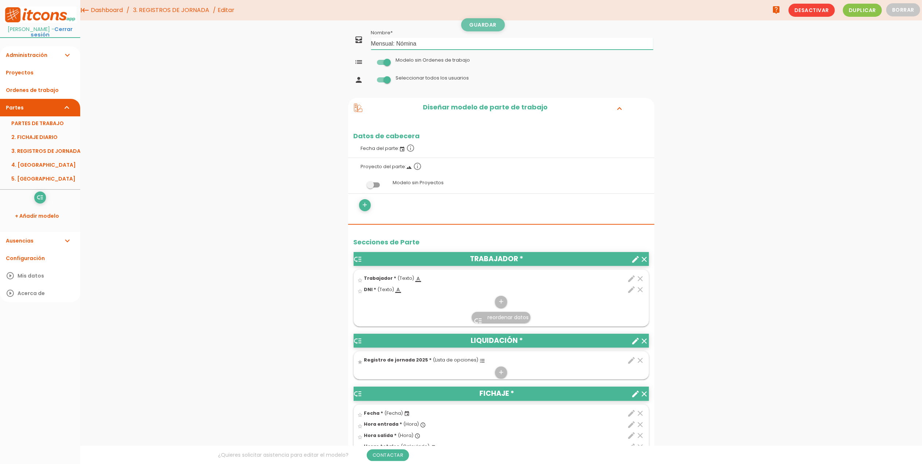
type input "Mensual: Nómina"
click at [501, 25] on link "Guardar" at bounding box center [483, 24] width 44 height 13
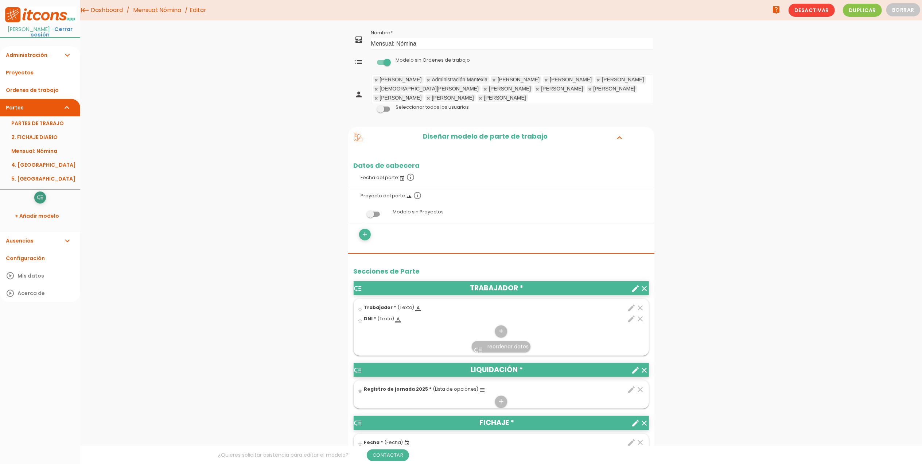
click at [41, 199] on icon "low_priority" at bounding box center [39, 198] width 7 height 12
drag, startPoint x: 368, startPoint y: 36, endPoint x: 360, endPoint y: 35, distance: 7.4
click at [360, 35] on tr "all_inbox Nombre Mensual: Nómina" at bounding box center [501, 40] width 306 height 24
type input "Mensual: NÓMINA"
click at [484, 22] on link "Guardar" at bounding box center [483, 24] width 44 height 13
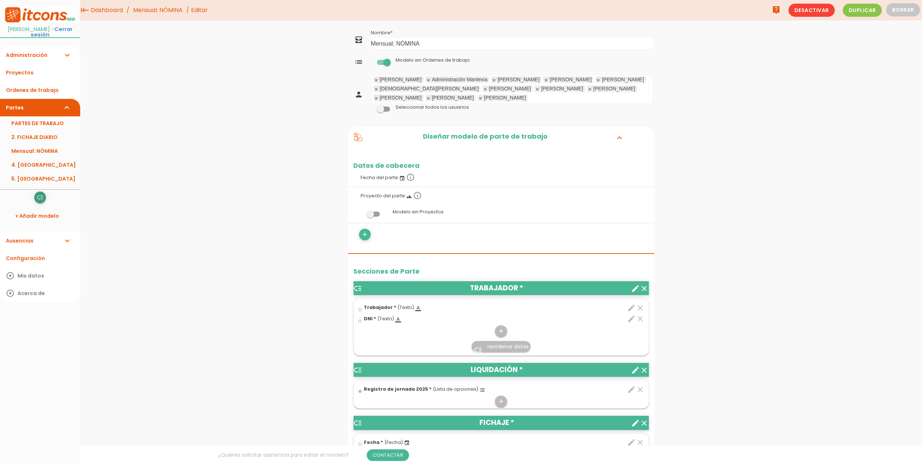
click at [41, 201] on icon "low_priority" at bounding box center [39, 198] width 7 height 12
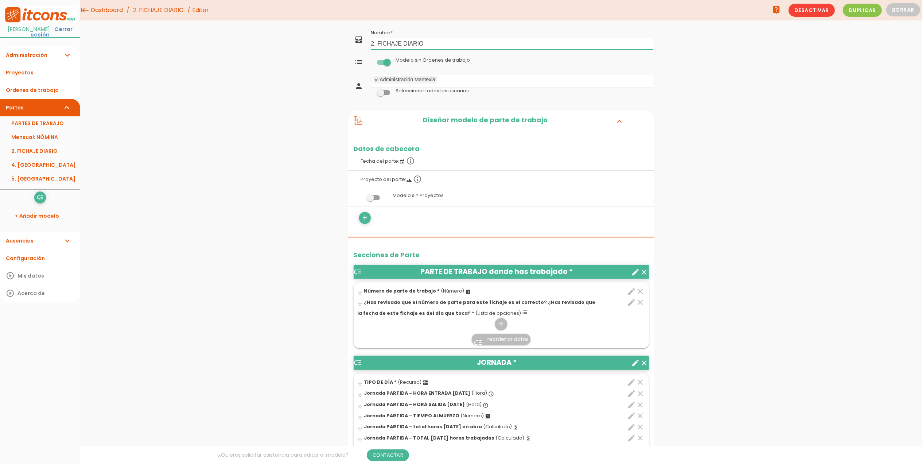
drag, startPoint x: 435, startPoint y: 44, endPoint x: 365, endPoint y: 42, distance: 70.8
click at [365, 42] on tr "all_inbox Nombre 2. FICHAJE DIARIO" at bounding box center [501, 40] width 306 height 24
type input "s"
type input "Sin uso: Fichajes"
click at [479, 23] on link "Guardar" at bounding box center [483, 24] width 44 height 13
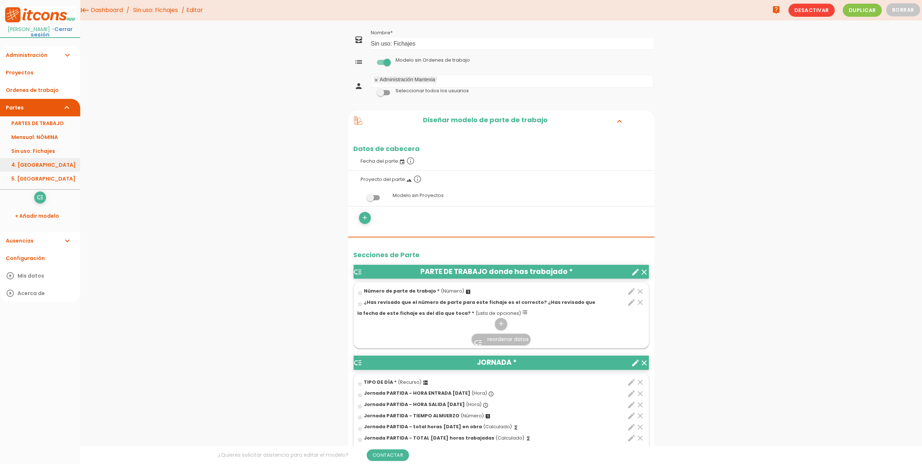
click at [56, 164] on link "4. [GEOGRAPHIC_DATA]" at bounding box center [40, 165] width 80 height 14
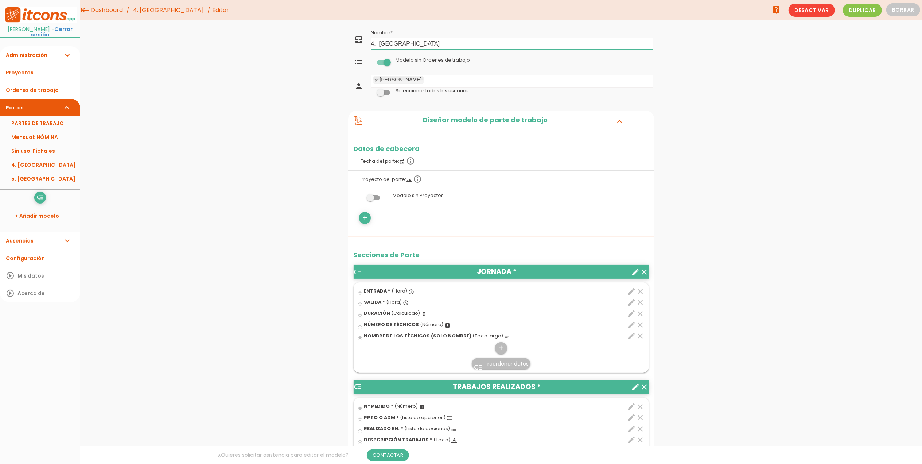
drag, startPoint x: 434, startPoint y: 43, endPoint x: 364, endPoint y: 41, distance: 70.1
click at [364, 41] on tr "all_inbox Nombre 4. PROVEEDORES" at bounding box center [501, 40] width 306 height 24
type input "Sin uso: Proveedores"
click at [476, 28] on link "Guardar" at bounding box center [483, 24] width 44 height 13
click at [42, 197] on icon "low_priority" at bounding box center [39, 198] width 7 height 12
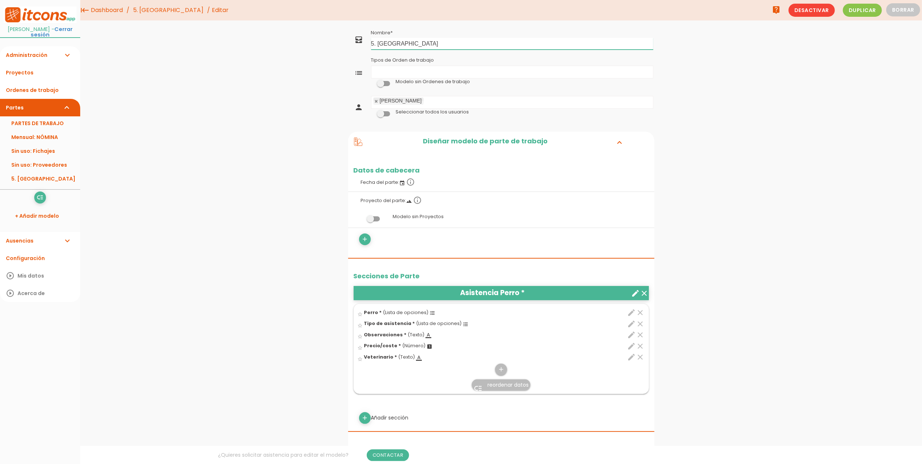
drag, startPoint x: 349, startPoint y: 48, endPoint x: 340, endPoint y: 49, distance: 8.8
click at [340, 49] on div "menu keyboard_tab Dashboard 5. Perros Editar" at bounding box center [501, 448] width 842 height 897
type input "P"
type input "PERROS"
click at [495, 22] on link "Guardar" at bounding box center [483, 24] width 44 height 13
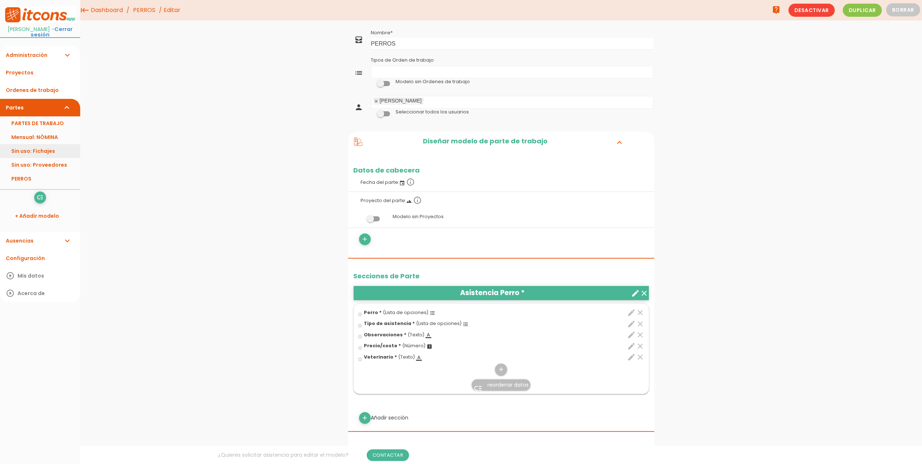
click at [37, 149] on link "Sin uso: Fichajes" at bounding box center [40, 151] width 80 height 14
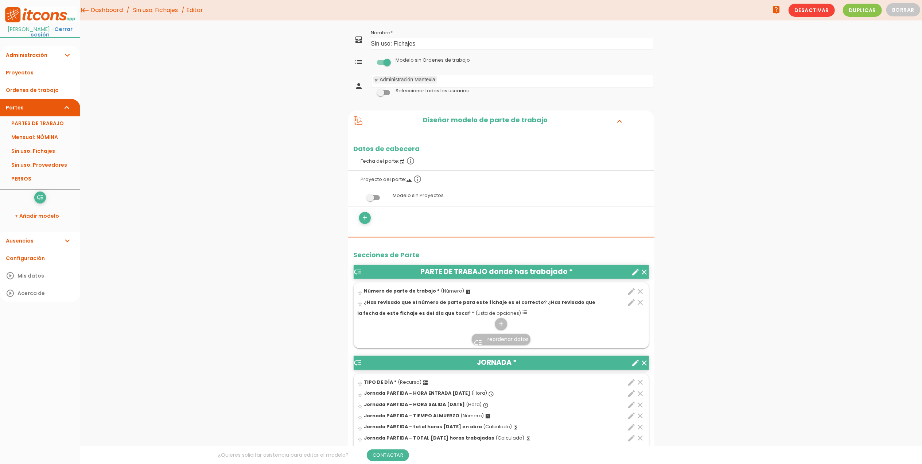
click at [376, 81] on link at bounding box center [377, 80] width 4 height 5
click at [387, 82] on ul at bounding box center [513, 81] width 282 height 12
click at [492, 23] on link "Guardar" at bounding box center [483, 24] width 44 height 13
click at [38, 138] on link "Mensual: NÓMINA" at bounding box center [40, 137] width 80 height 14
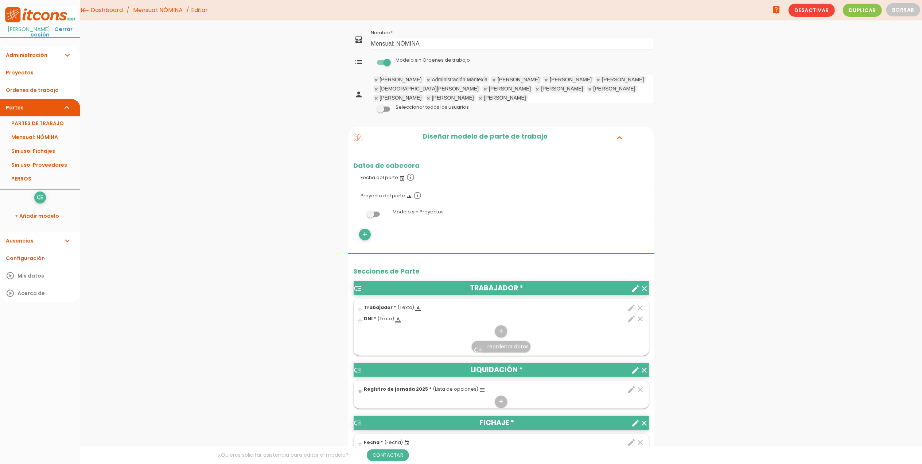
click at [381, 108] on span at bounding box center [383, 109] width 13 height 5
click at [371, 107] on input "checkbox" at bounding box center [371, 107] width 0 height 0
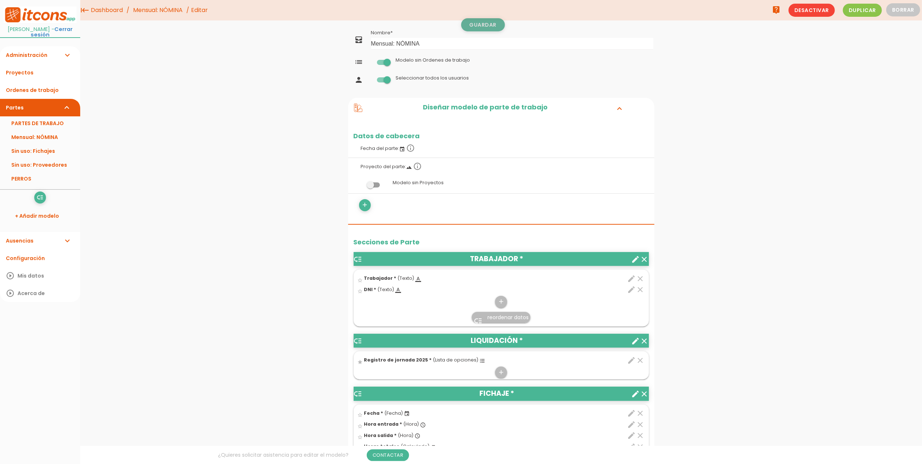
click at [488, 23] on link "Guardar" at bounding box center [483, 24] width 44 height 13
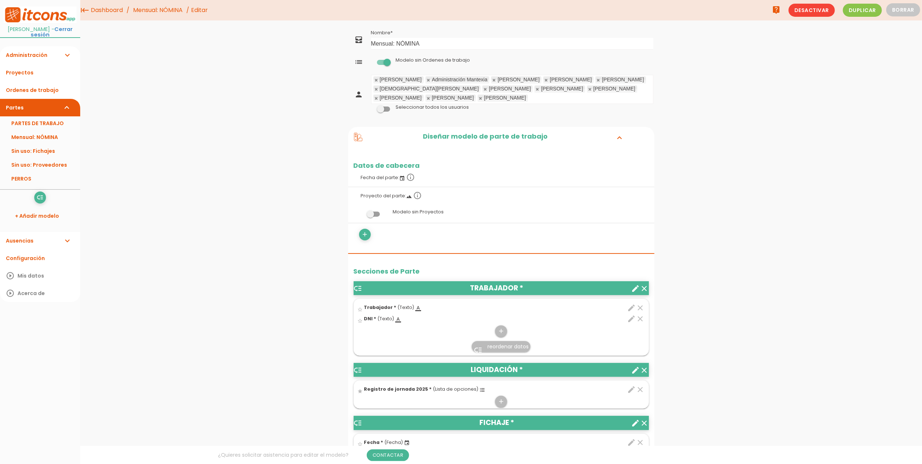
click at [38, 125] on link "PARTES DE TRABAJO" at bounding box center [40, 123] width 80 height 14
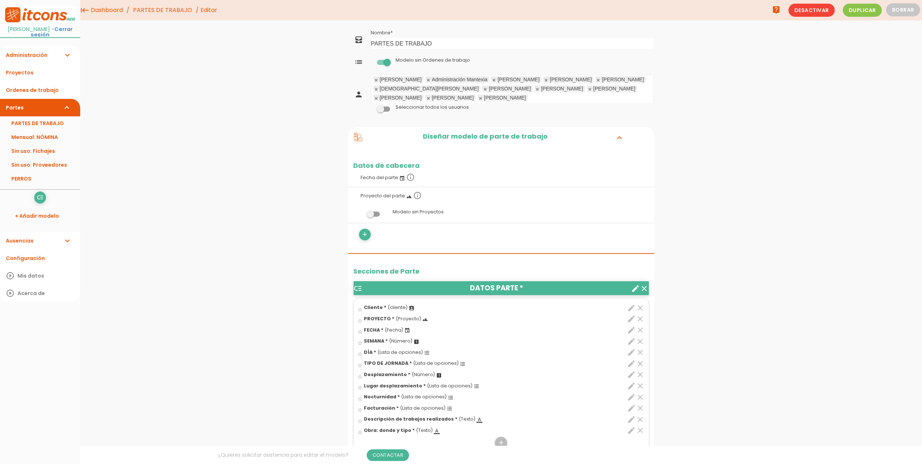
click at [382, 112] on span at bounding box center [383, 109] width 13 height 5
click at [371, 107] on input "checkbox" at bounding box center [371, 107] width 0 height 0
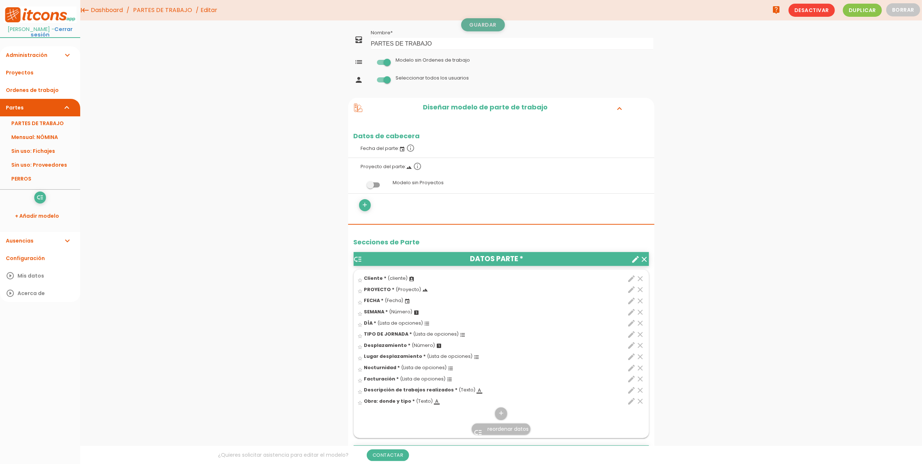
click at [479, 23] on link "Guardar" at bounding box center [483, 24] width 44 height 13
click at [37, 166] on link "Sin uso: Proveedores" at bounding box center [40, 165] width 80 height 14
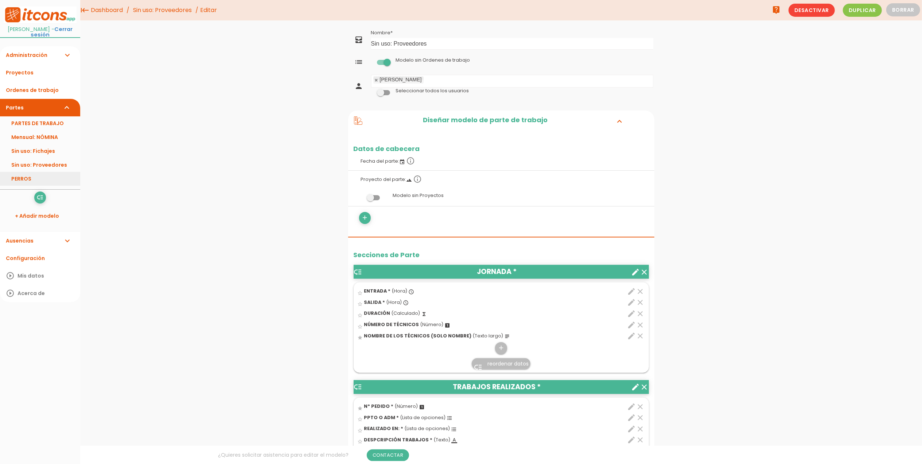
click at [30, 178] on link "PERROS" at bounding box center [40, 179] width 80 height 14
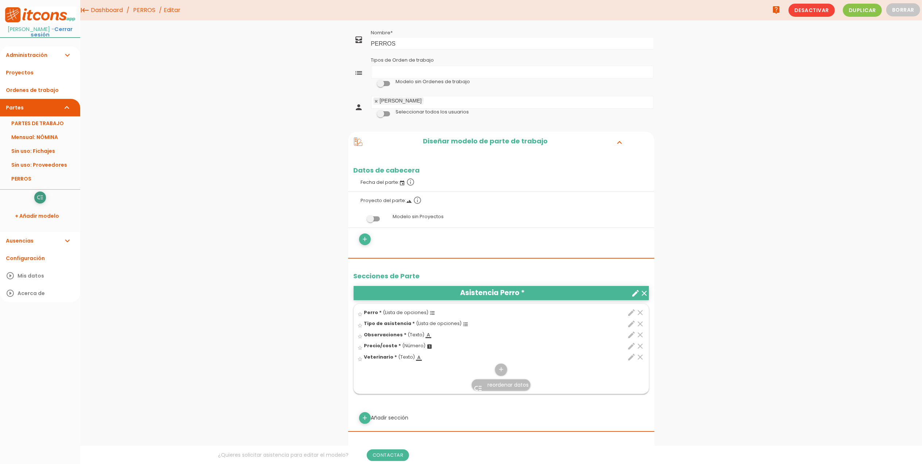
click at [40, 196] on icon "low_priority" at bounding box center [39, 198] width 7 height 12
